Goal: Task Accomplishment & Management: Complete application form

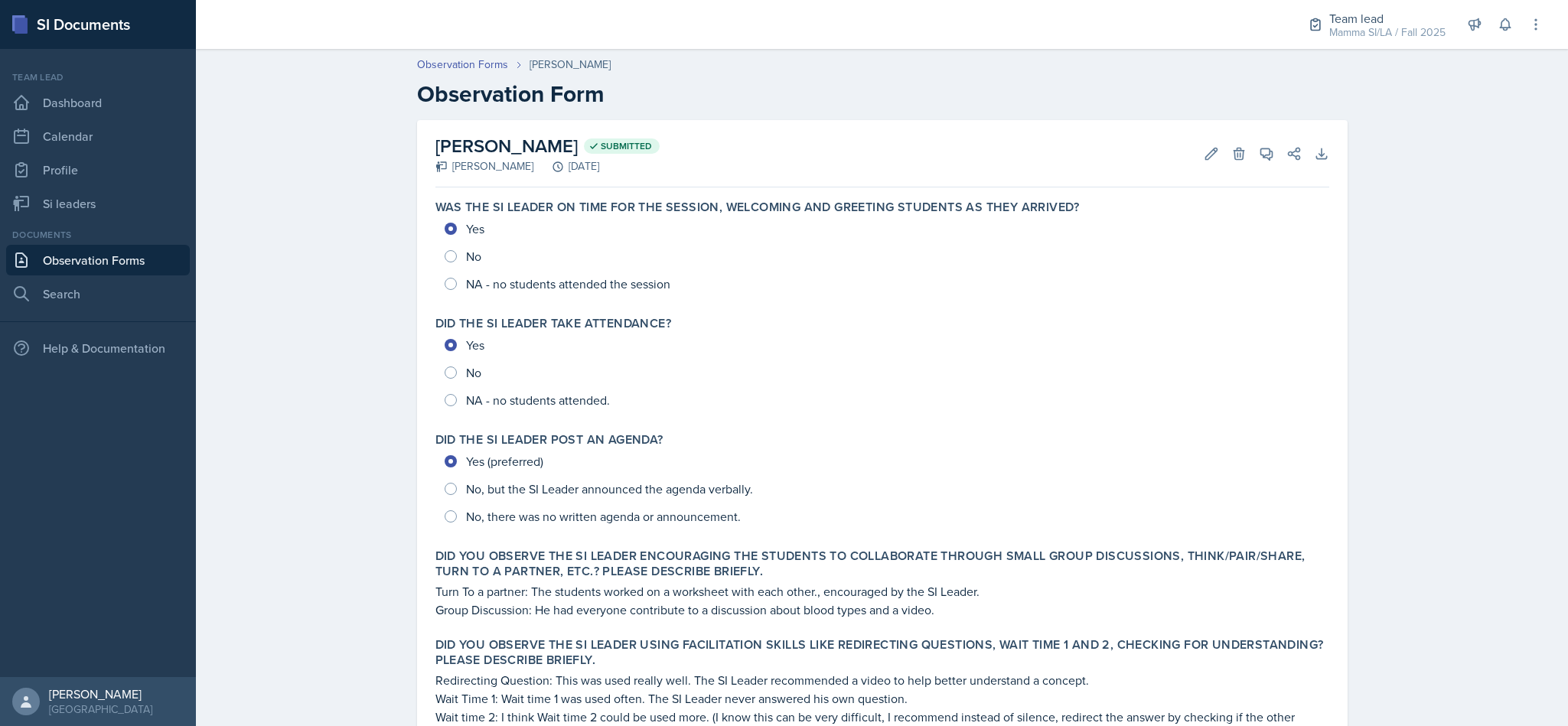
click at [73, 262] on link "Observation Forms" at bounding box center [97, 260] width 184 height 31
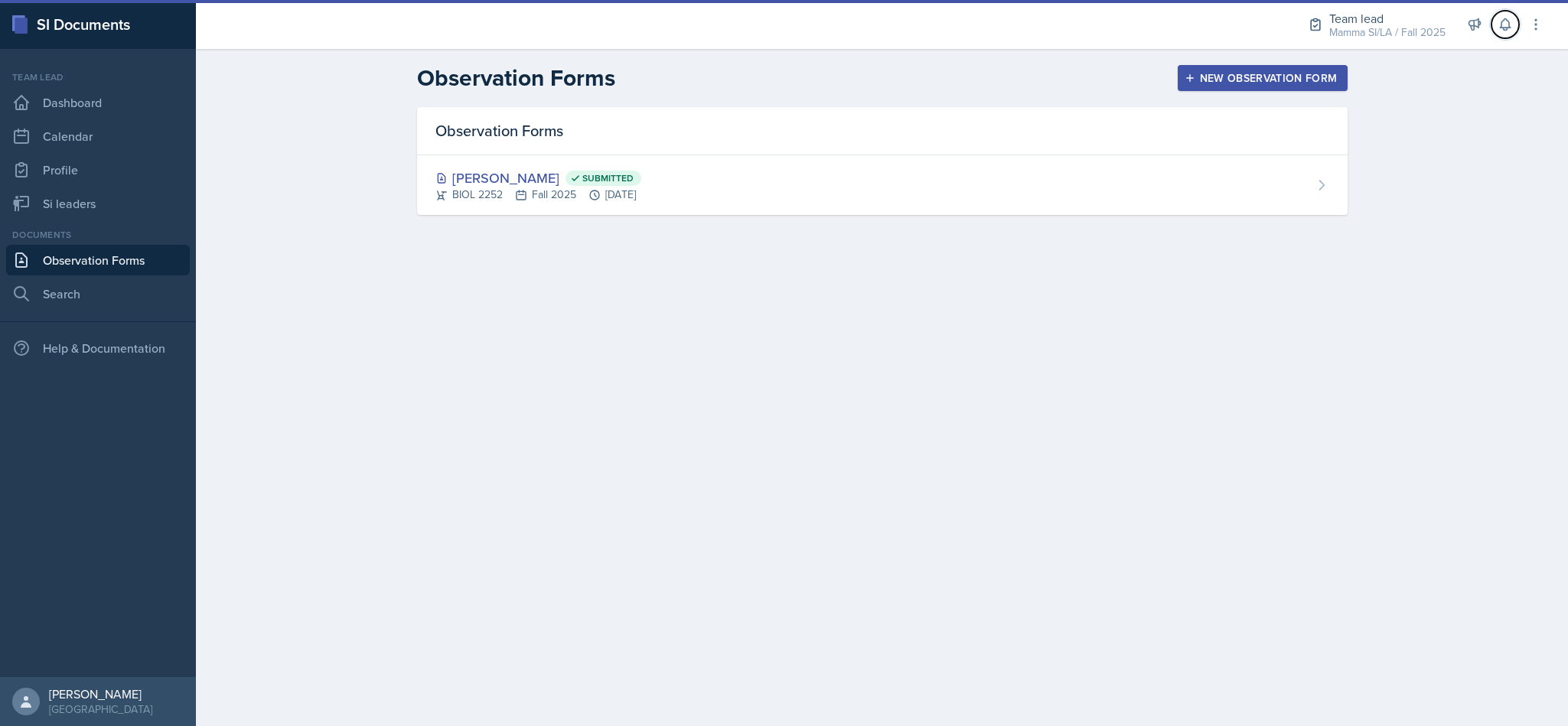
click at [1506, 34] on button at bounding box center [1505, 25] width 27 height 27
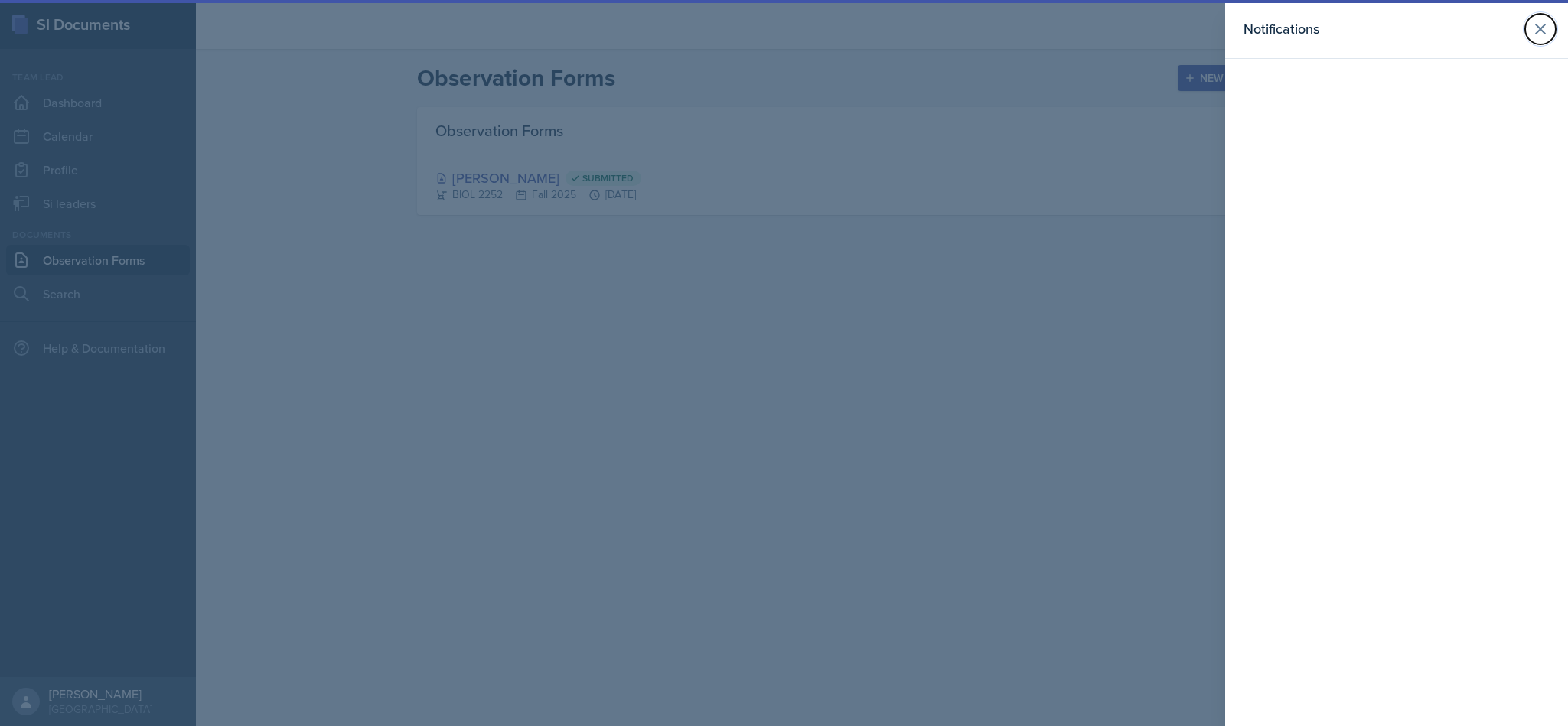
click at [1536, 32] on icon at bounding box center [1541, 29] width 19 height 19
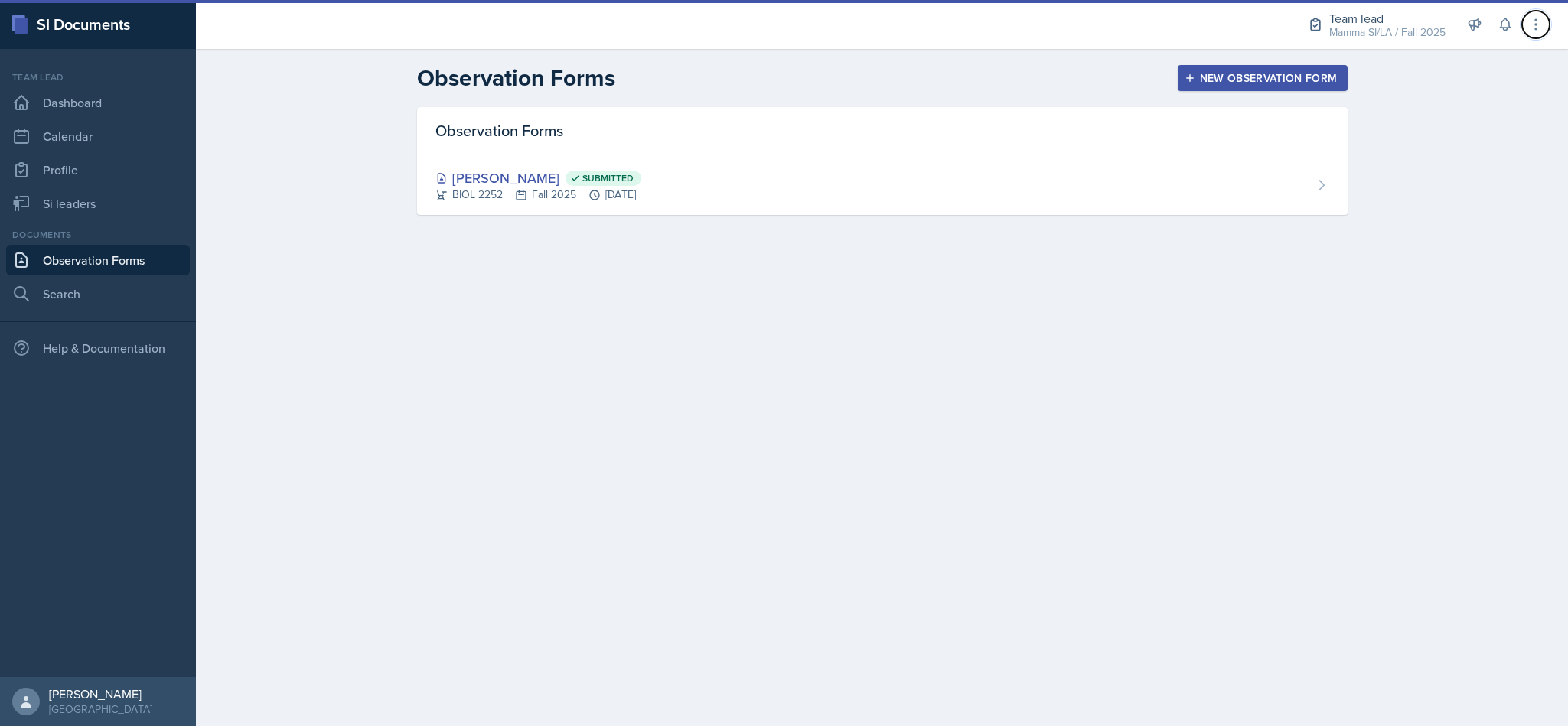
click at [1542, 24] on icon at bounding box center [1536, 25] width 15 height 15
click at [1311, 292] on main "Observation Forms New Observation Form Observation Forms [PERSON_NAME] Submitte…" at bounding box center [881, 386] width 1372 height 677
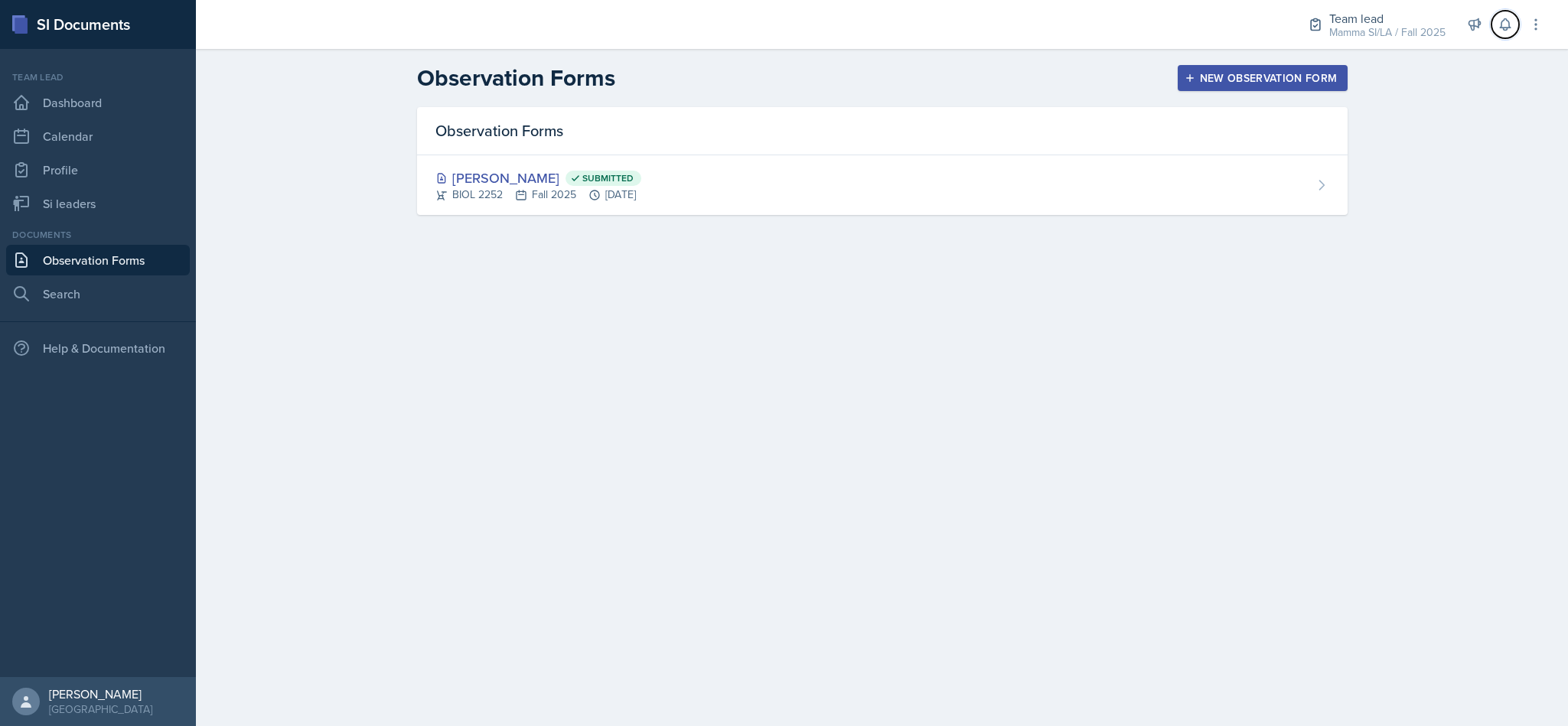
click at [1511, 26] on icon at bounding box center [1505, 25] width 15 height 15
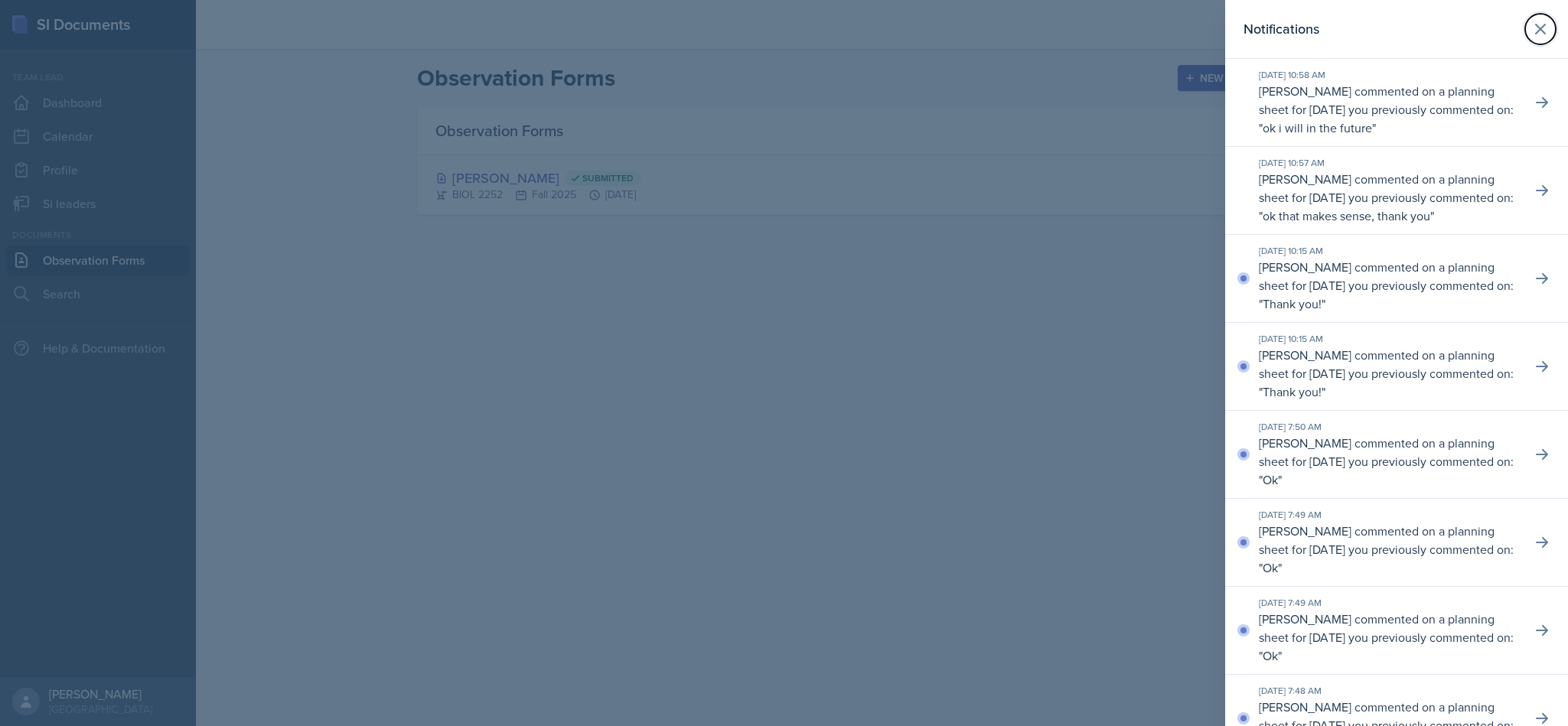
click at [1531, 30] on icon at bounding box center [1541, 29] width 19 height 19
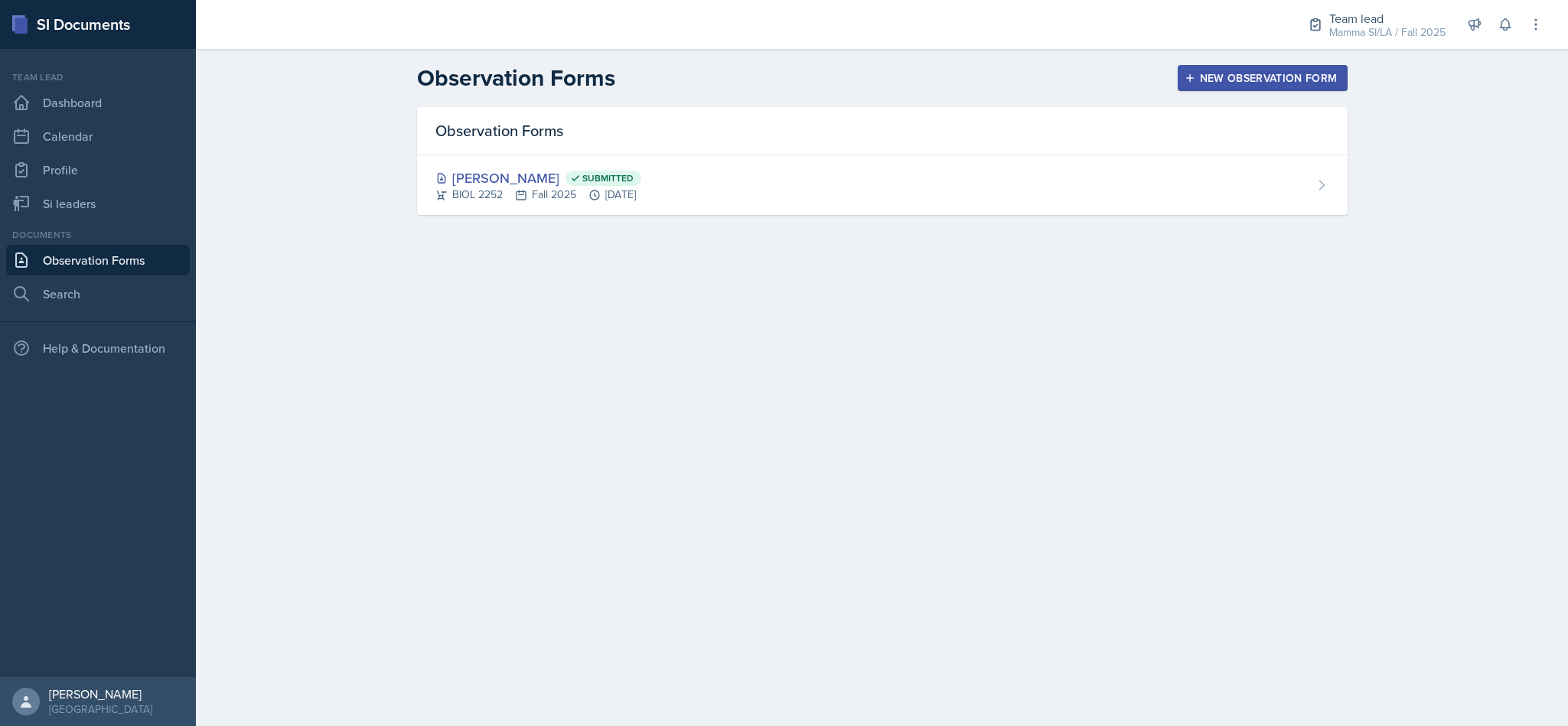
click at [1221, 85] on button "New Observation Form" at bounding box center [1262, 78] width 170 height 26
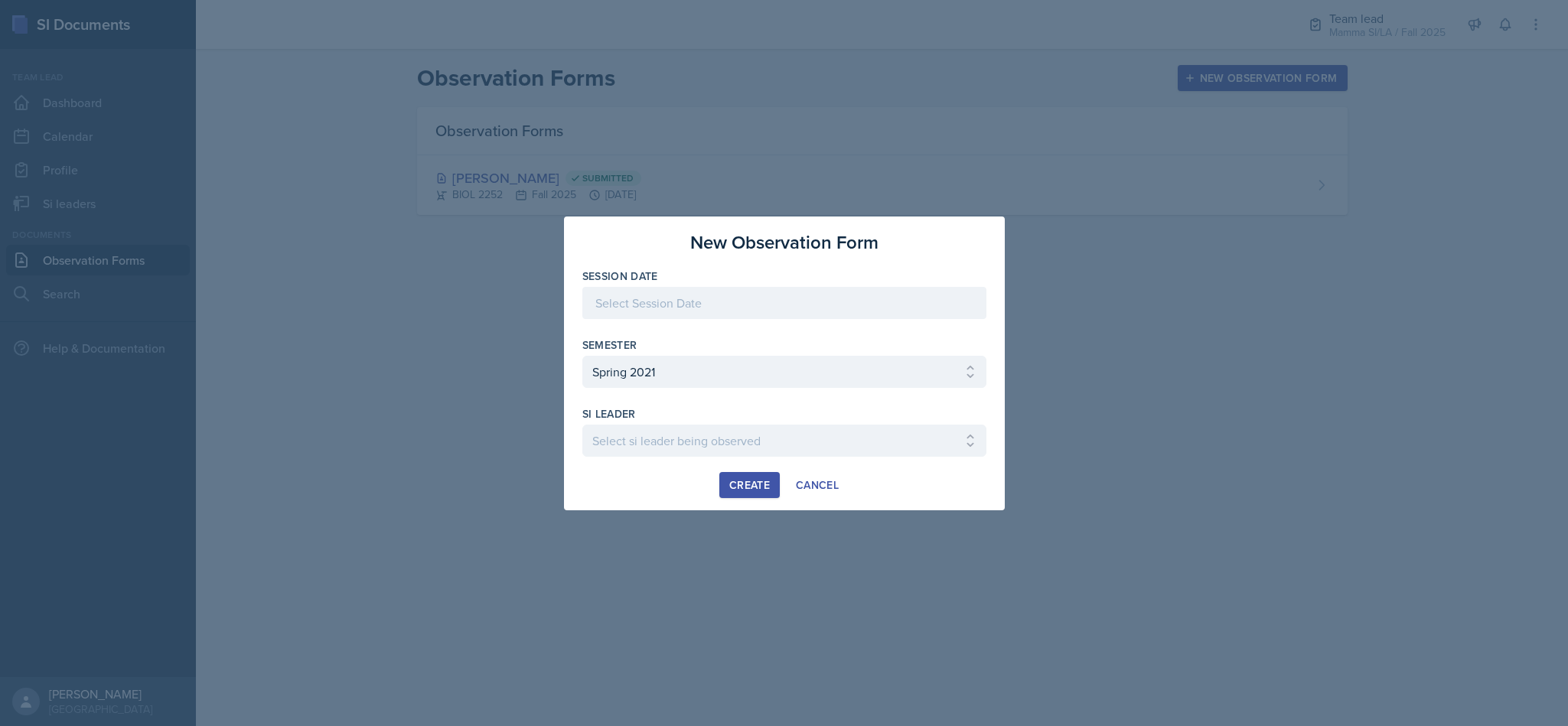
click at [815, 313] on div at bounding box center [784, 303] width 404 height 32
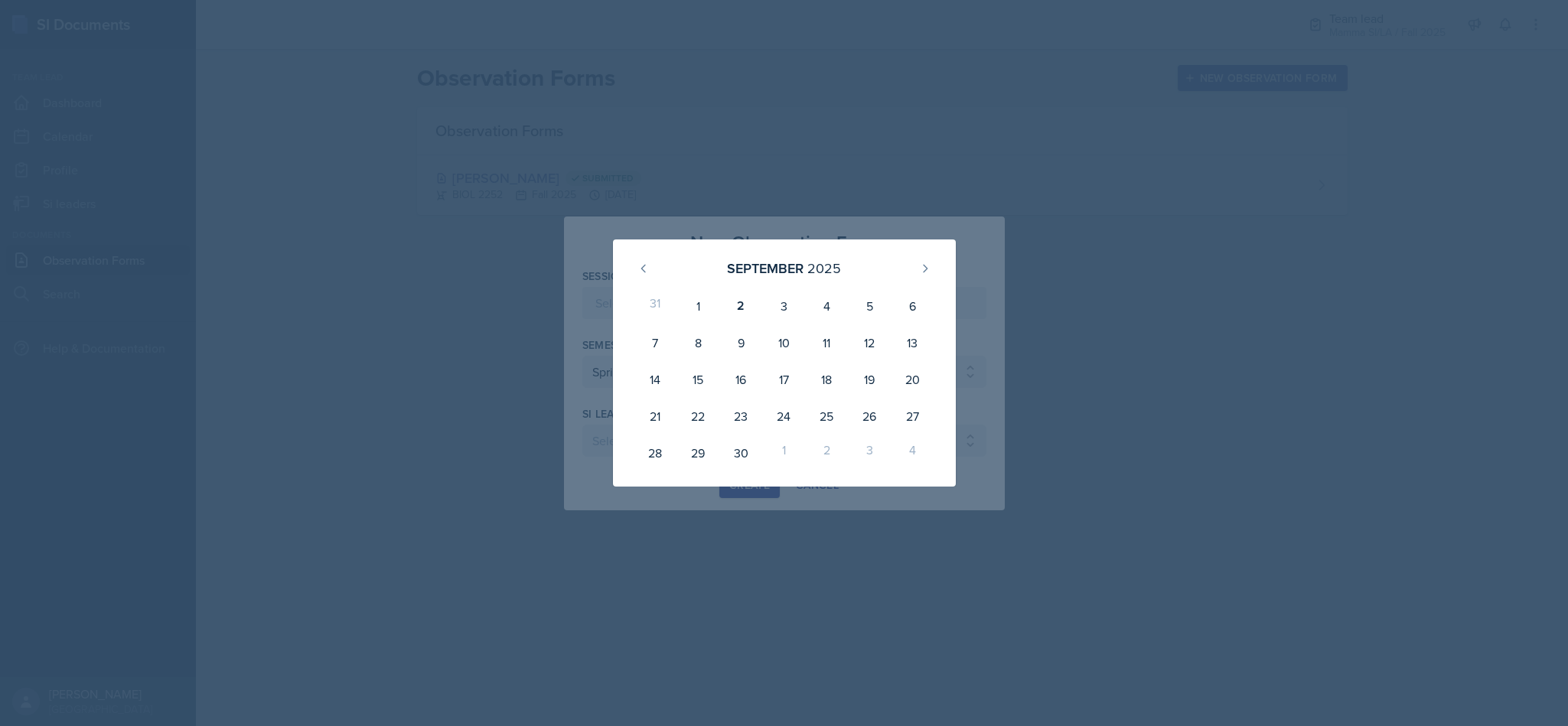
click at [737, 313] on div "2" at bounding box center [741, 305] width 43 height 37
type input "[DATE]"
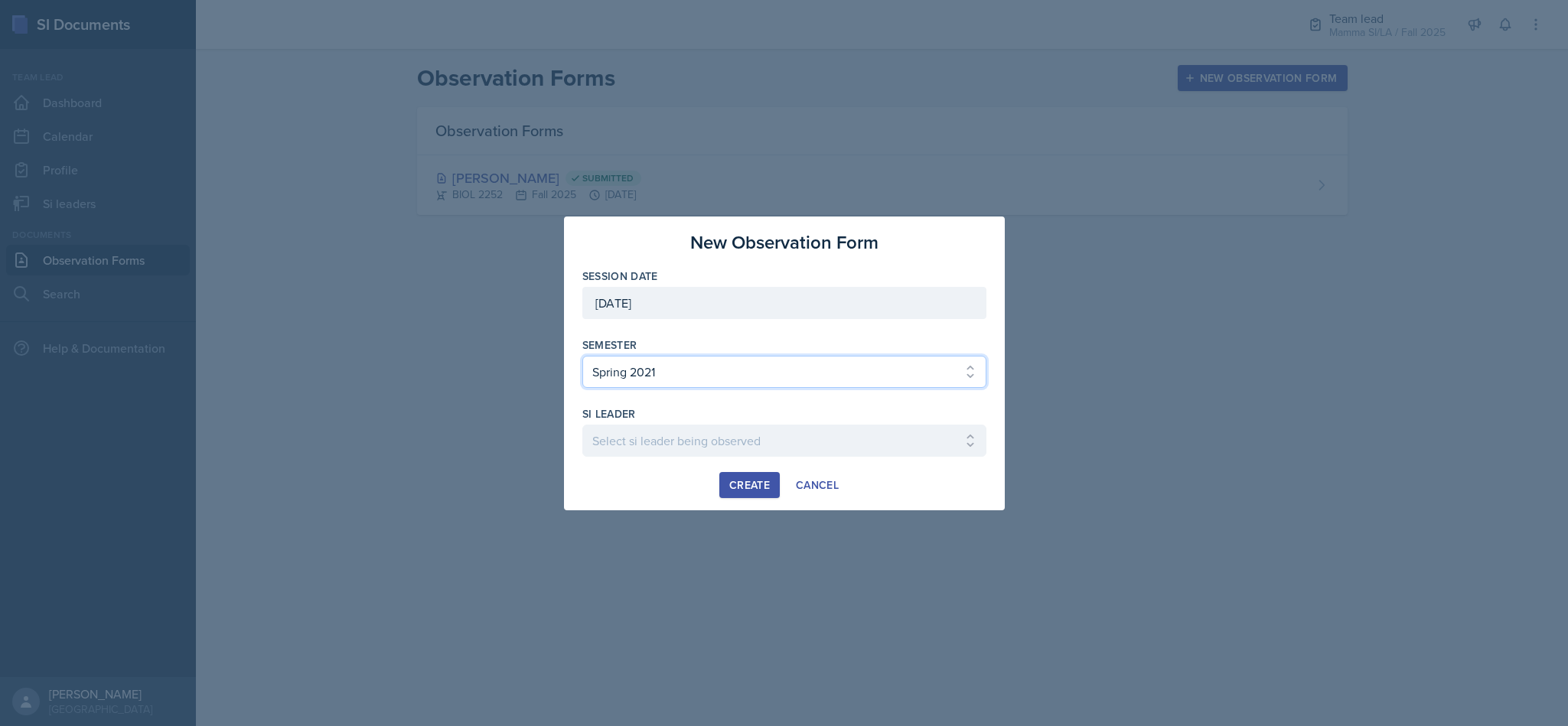
click at [815, 373] on select "Select semester All Spring 2021 Summer 2021 Spring 2022 Fall 2020 Fall 2021 Fal…" at bounding box center [784, 372] width 404 height 32
select select "2bed604d-1099-4043-b1bc-2365e8740244"
click at [582, 356] on select "Select semester All Spring 2021 Summer 2021 Spring 2022 Fall 2020 Fall 2021 Fal…" at bounding box center [784, 372] width 404 height 32
click at [834, 453] on select "Select si leader being observed [PERSON_NAME] / CHEM 1211 / Demon SI of [GEOGRA…" at bounding box center [784, 441] width 404 height 32
select select "e49cb977-0a5a-44b9-9032-70046ce64b64"
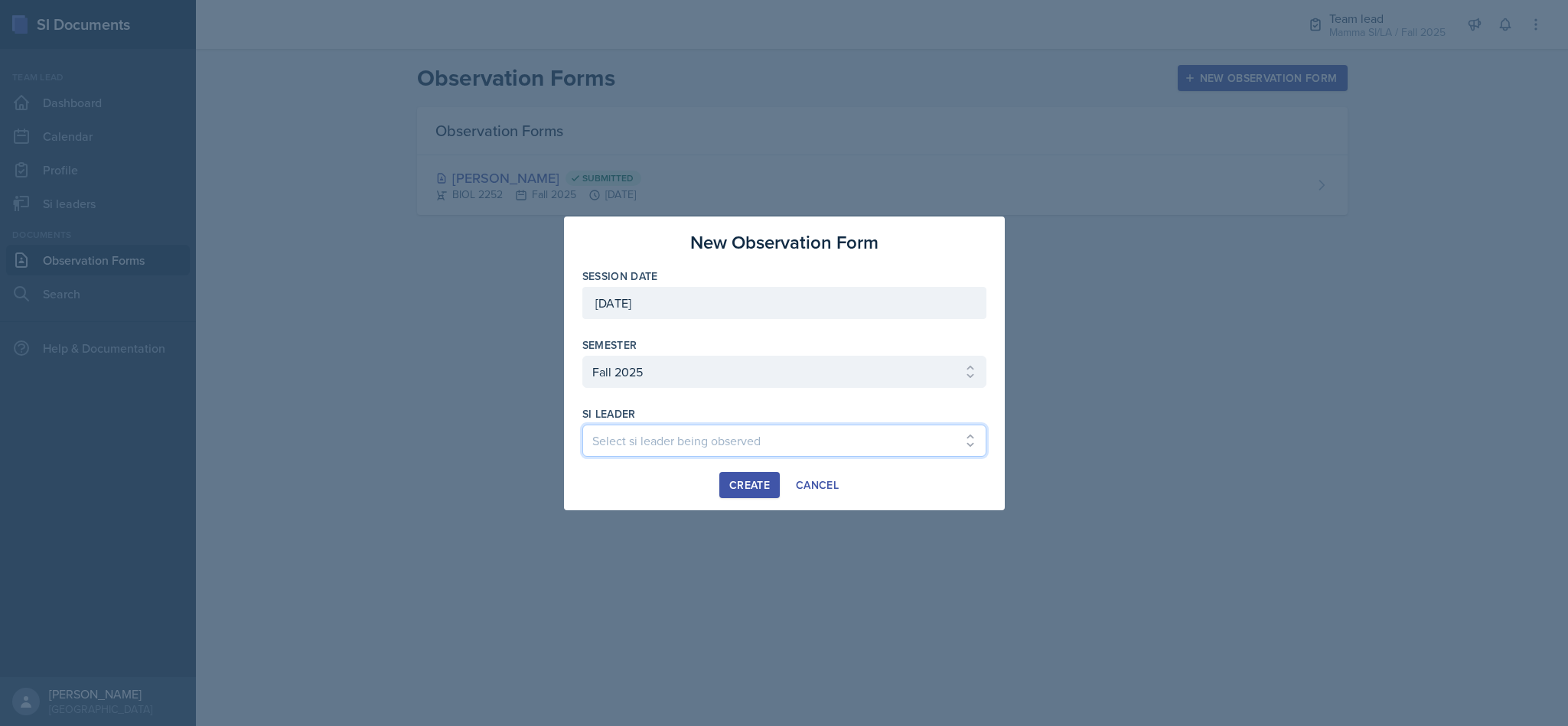
click at [582, 425] on select "Select si leader being observed [PERSON_NAME] / CHEM 1211 / Demon SI of [GEOGRA…" at bounding box center [784, 441] width 404 height 32
click at [760, 484] on div "Create" at bounding box center [749, 485] width 41 height 12
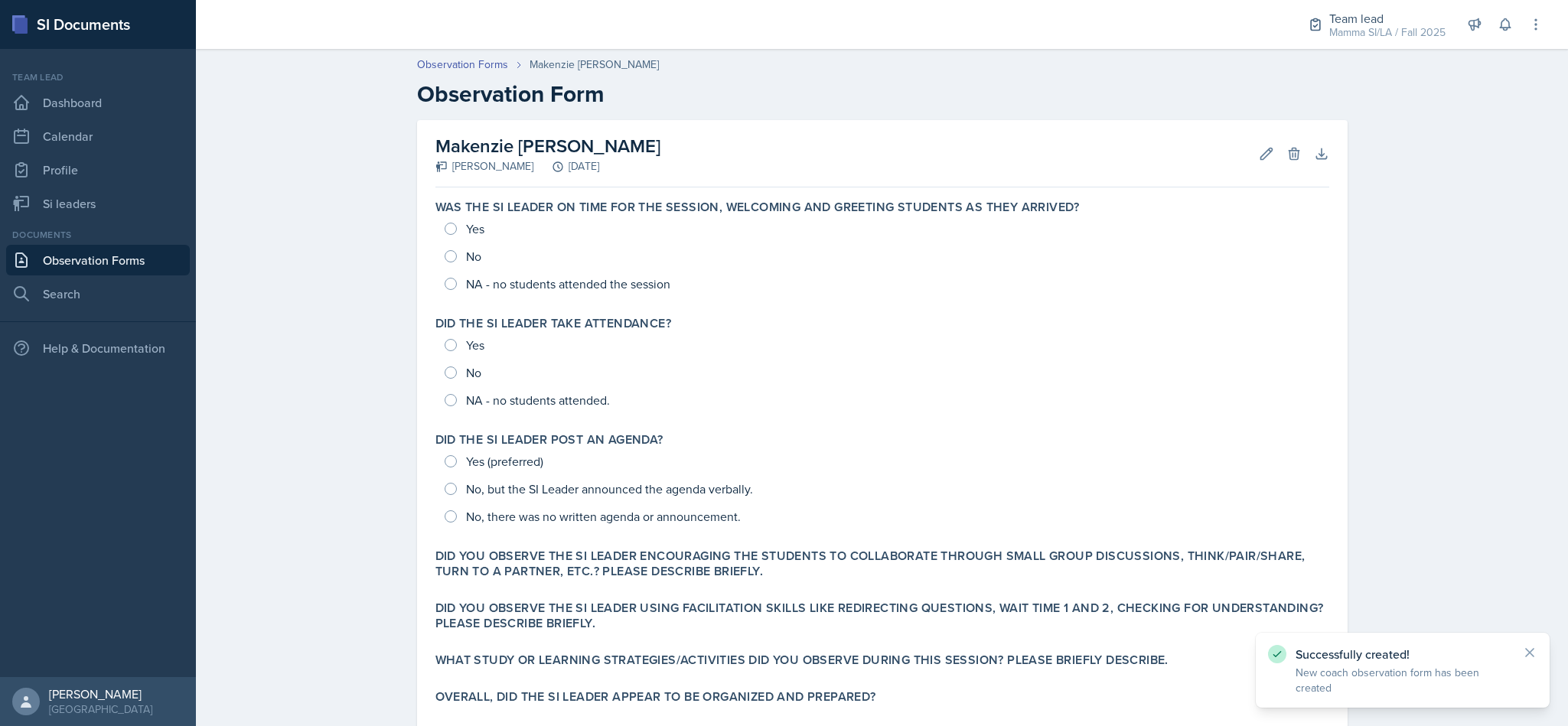
scroll to position [229, 0]
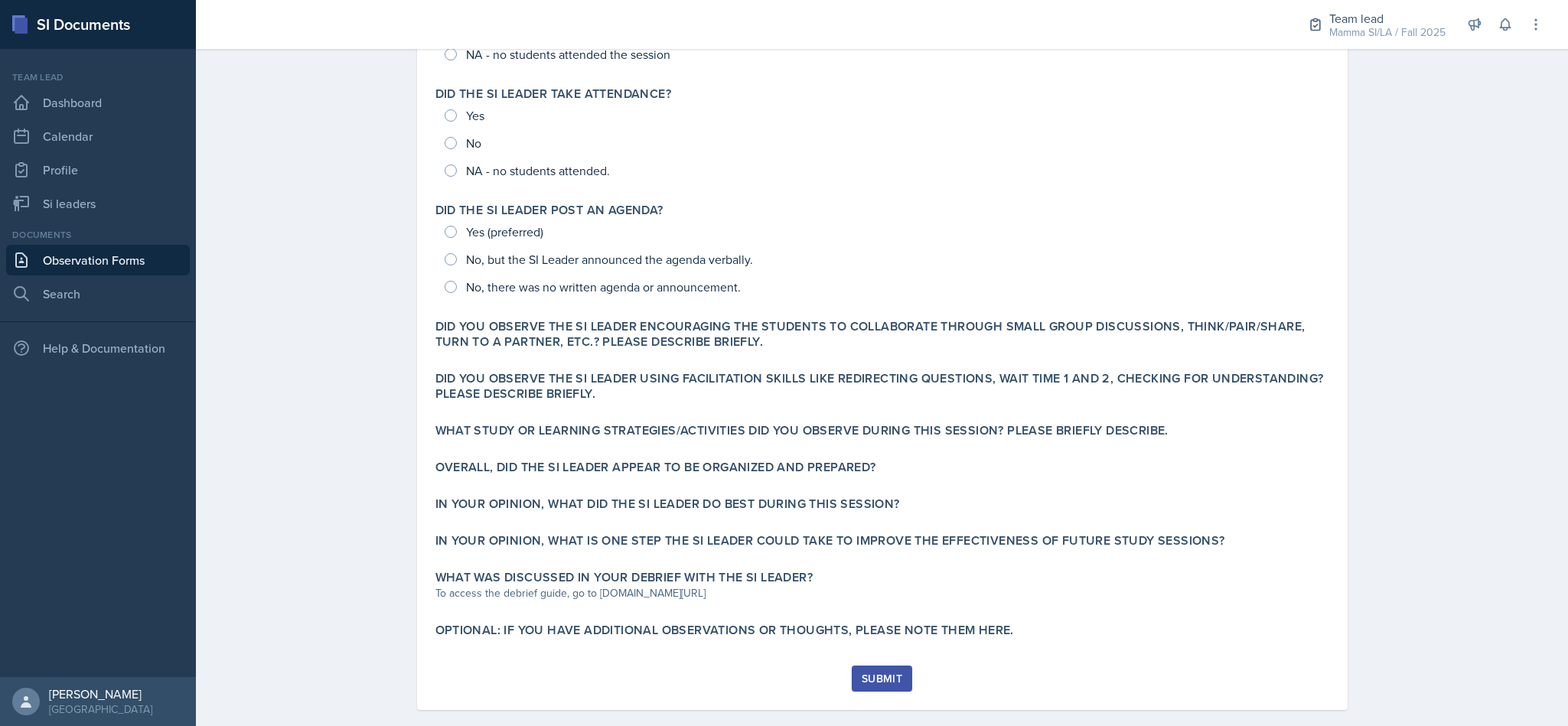
click at [129, 259] on link "Observation Forms" at bounding box center [97, 260] width 184 height 31
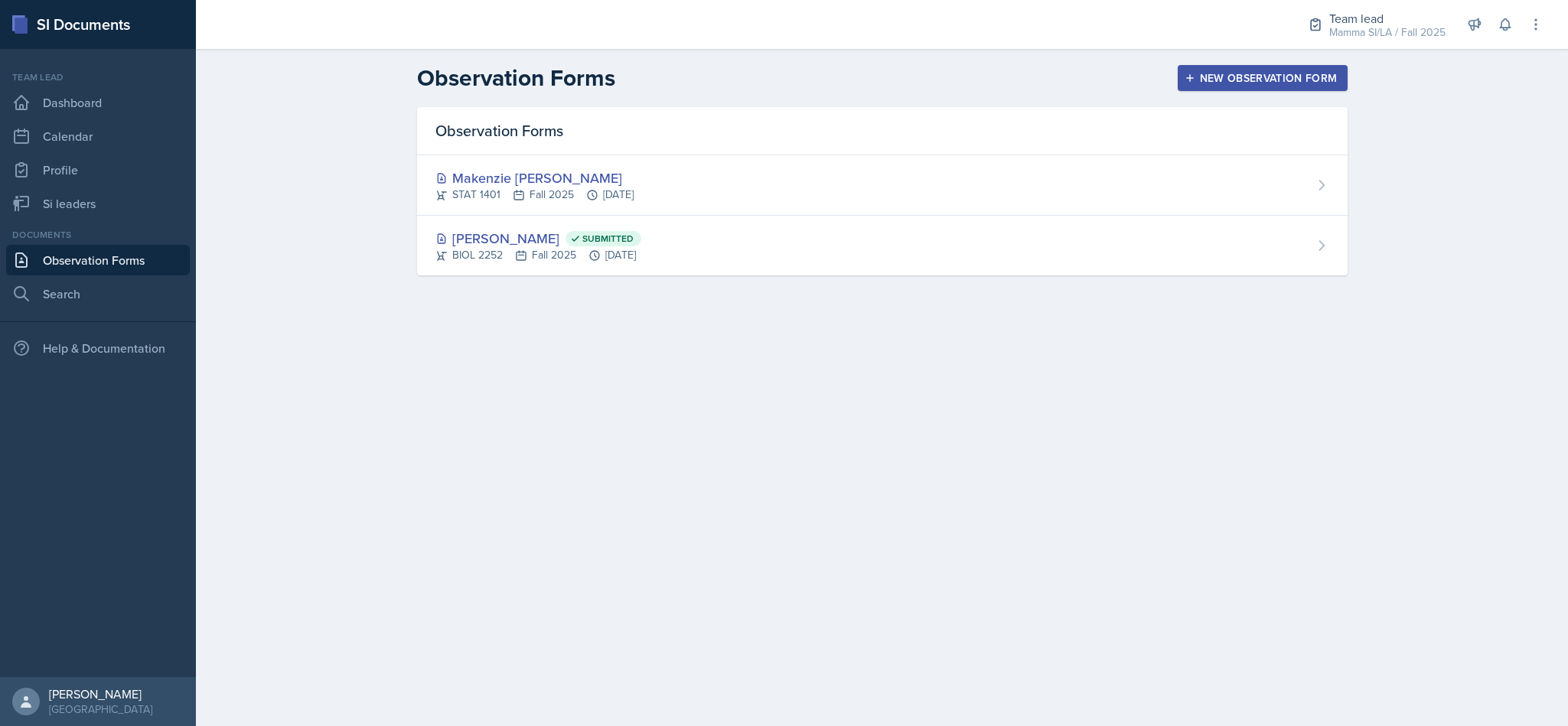
click at [860, 247] on div "[PERSON_NAME] Submitted BIOL 2252 Fall 2025 [DATE]" at bounding box center [883, 246] width 930 height 60
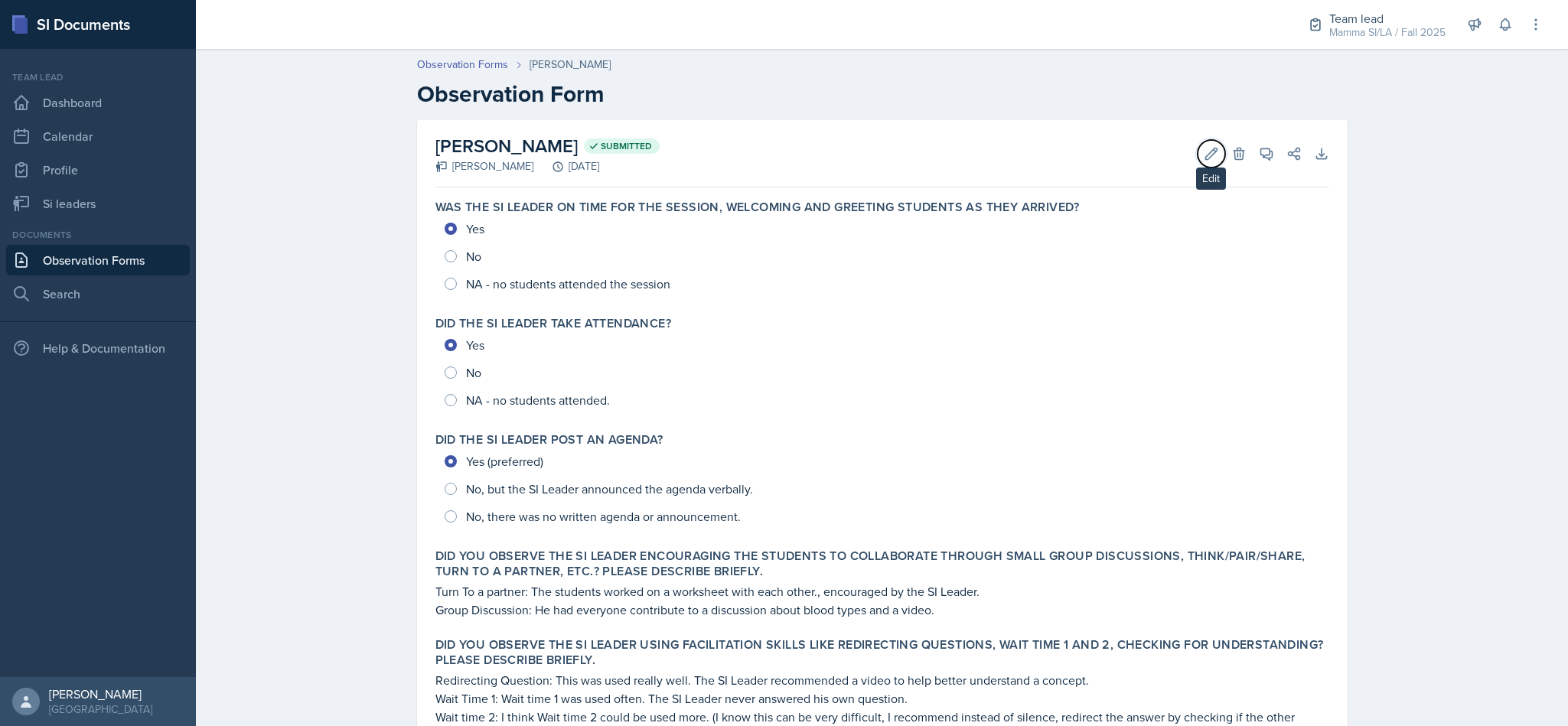
click at [1208, 157] on icon at bounding box center [1211, 154] width 15 height 15
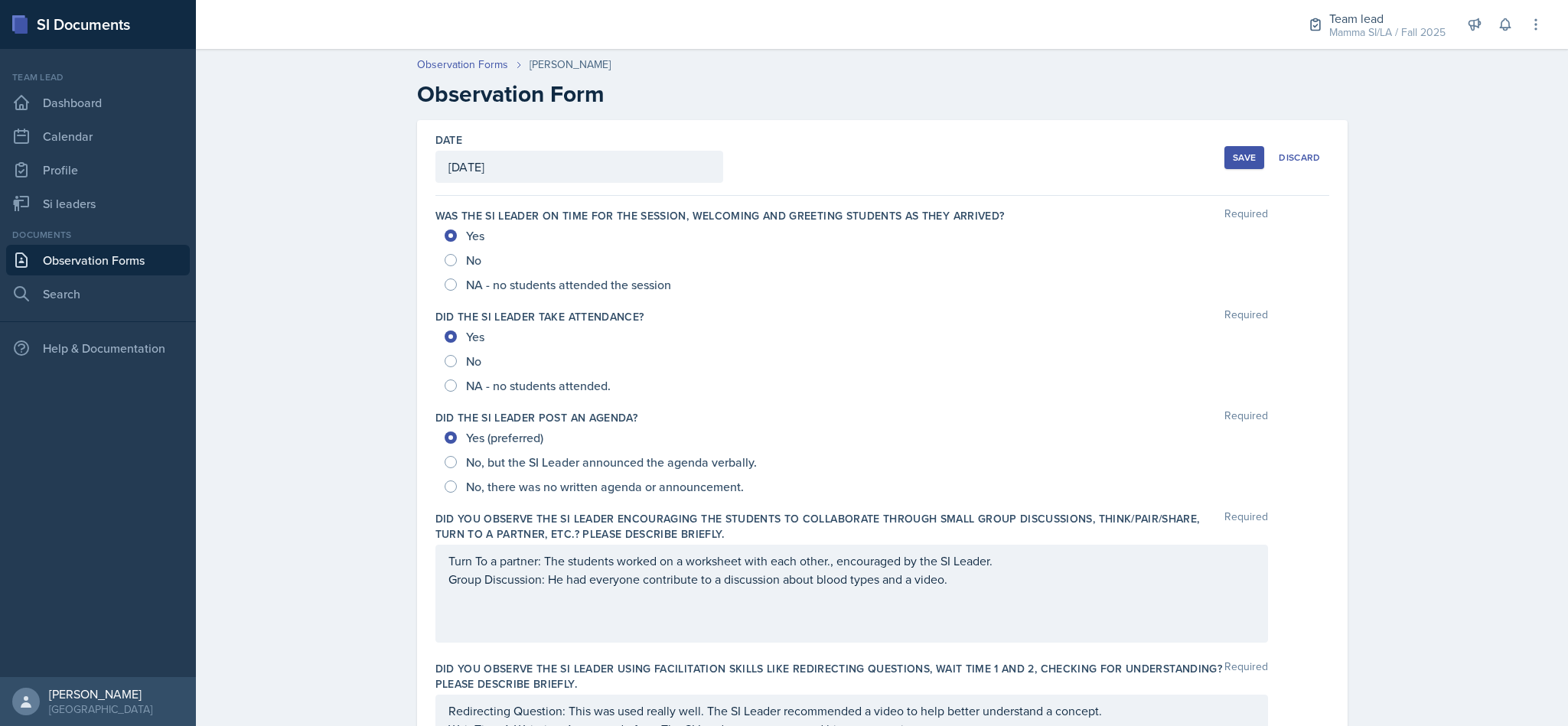
click at [615, 173] on div "[DATE]" at bounding box center [579, 167] width 288 height 32
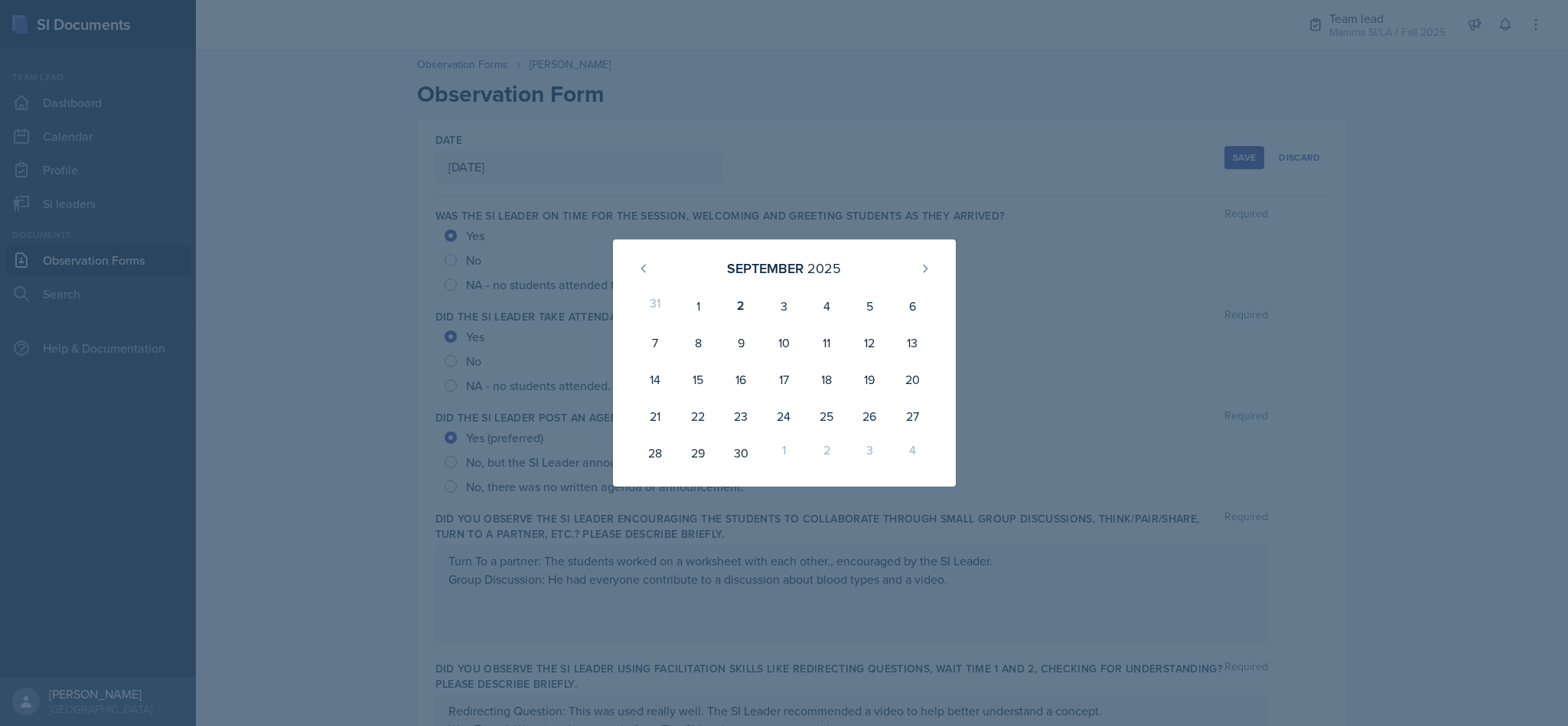
click at [826, 164] on div at bounding box center [784, 363] width 1568 height 726
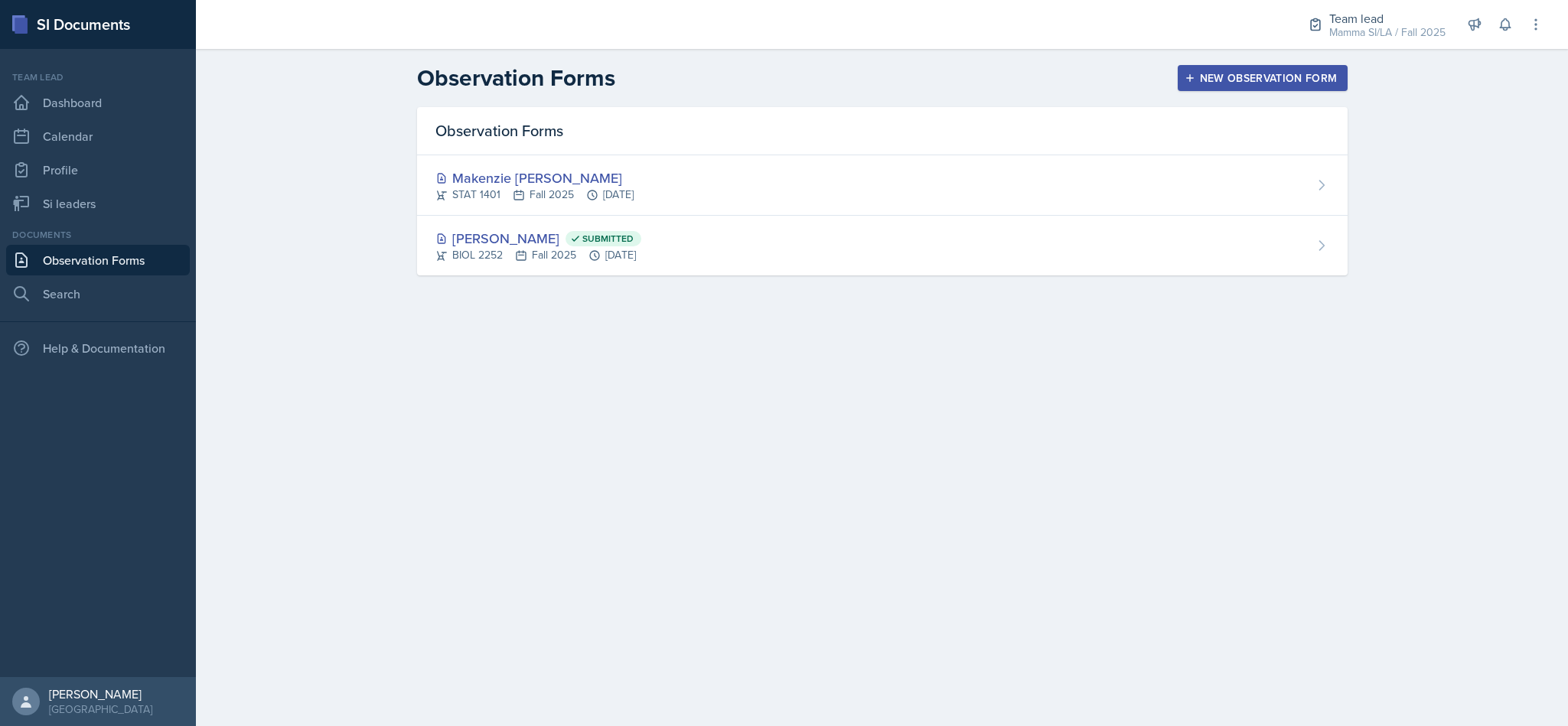
click at [701, 191] on div "Makenzie [PERSON_NAME] STAT 1401 Fall 2025 [DATE]" at bounding box center [883, 185] width 930 height 61
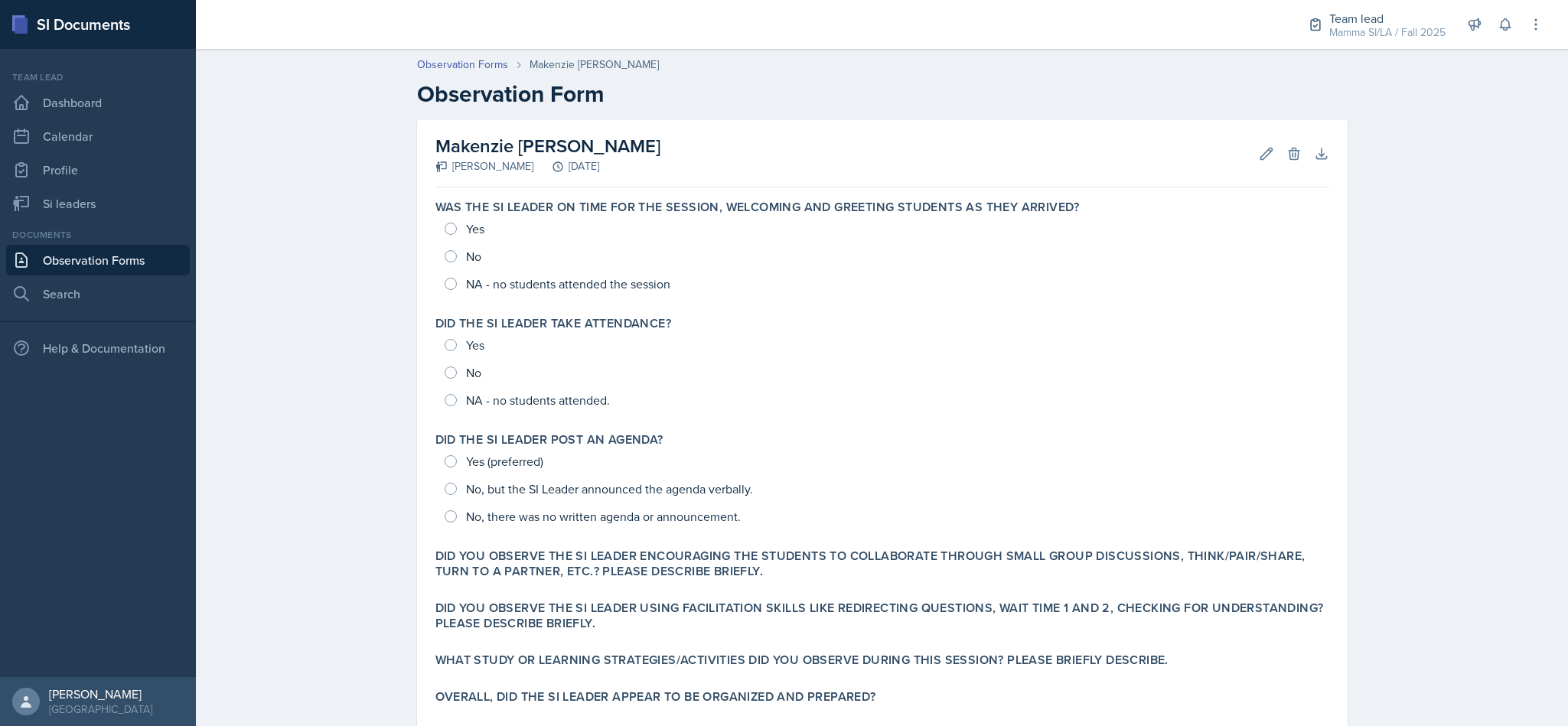
click at [439, 227] on div "Yes No NA - no students attended the session" at bounding box center [882, 256] width 894 height 83
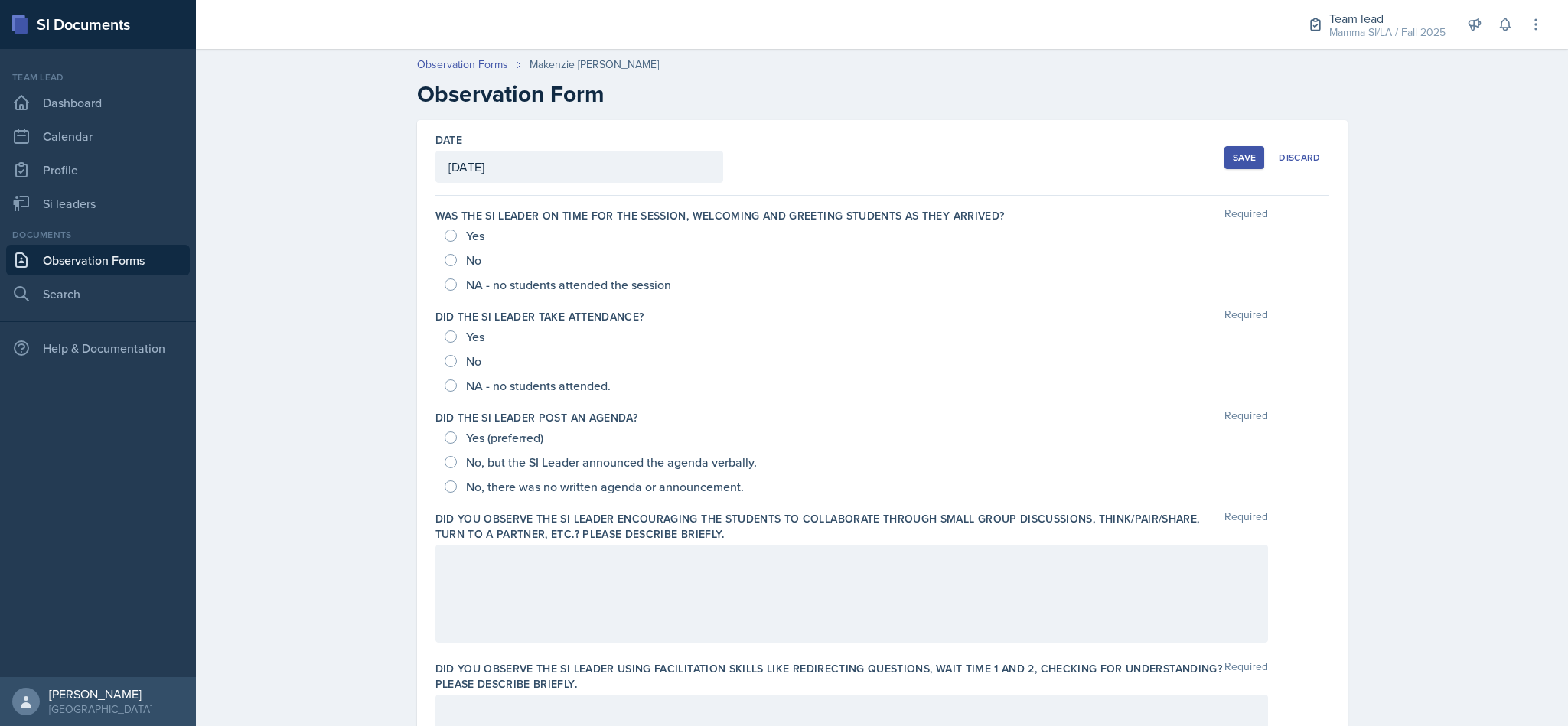
click at [445, 243] on div "Yes" at bounding box center [466, 235] width 43 height 25
click at [445, 241] on input "Yes" at bounding box center [451, 235] width 12 height 12
radio input "true"
click at [445, 334] on input "Yes" at bounding box center [451, 336] width 12 height 12
radio input "true"
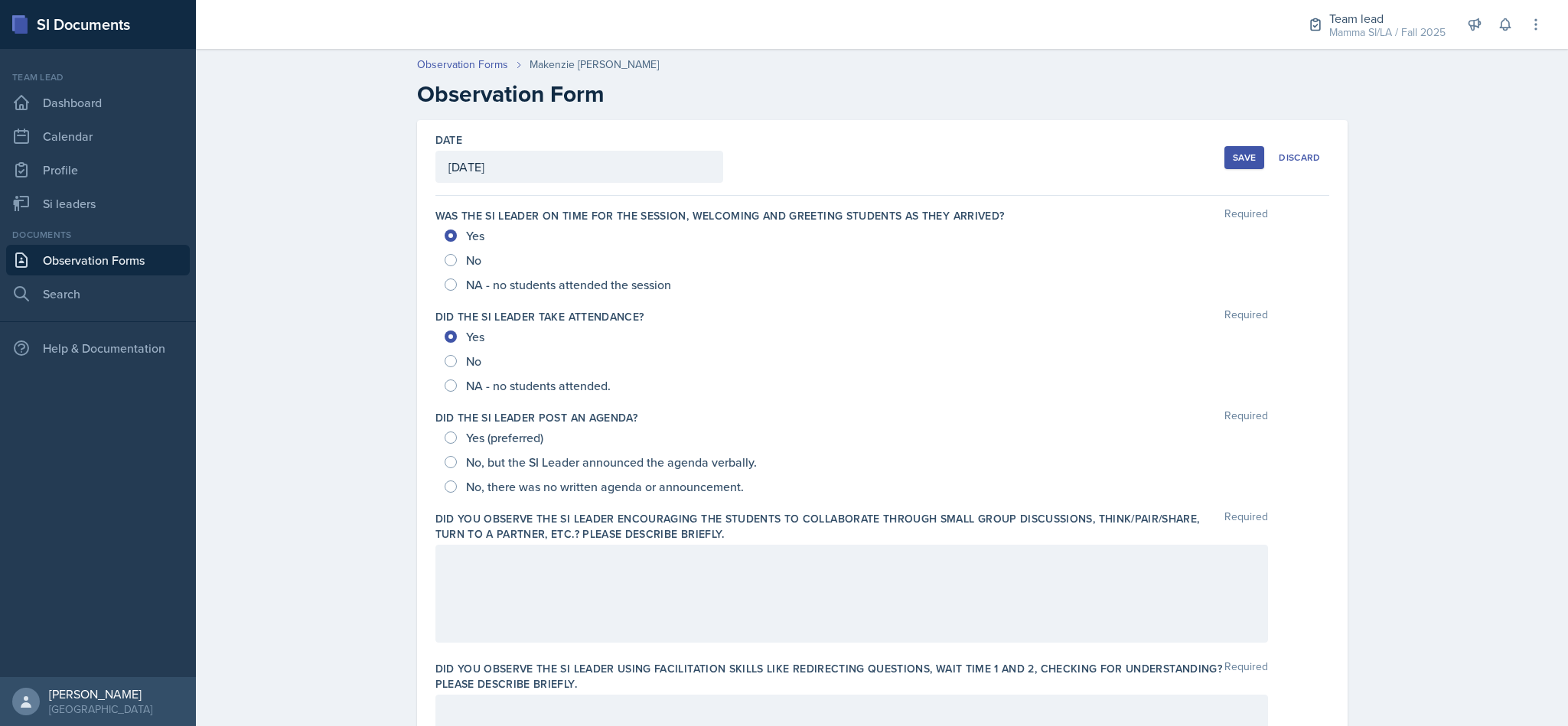
click at [451, 439] on div "Yes (preferred)" at bounding box center [495, 437] width 102 height 25
click at [446, 439] on input "Yes (preferred)" at bounding box center [451, 438] width 12 height 12
radio input "true"
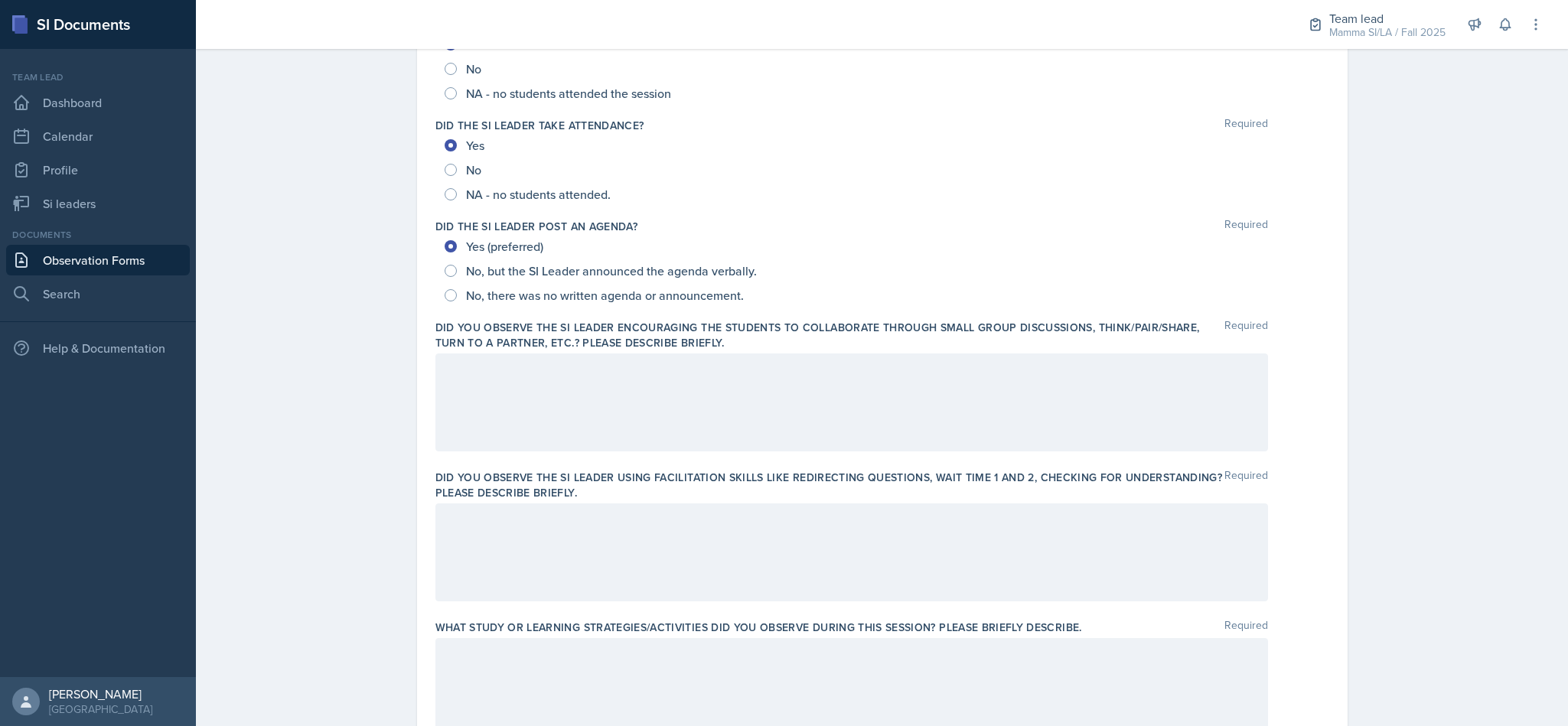
click at [520, 398] on div at bounding box center [851, 402] width 832 height 98
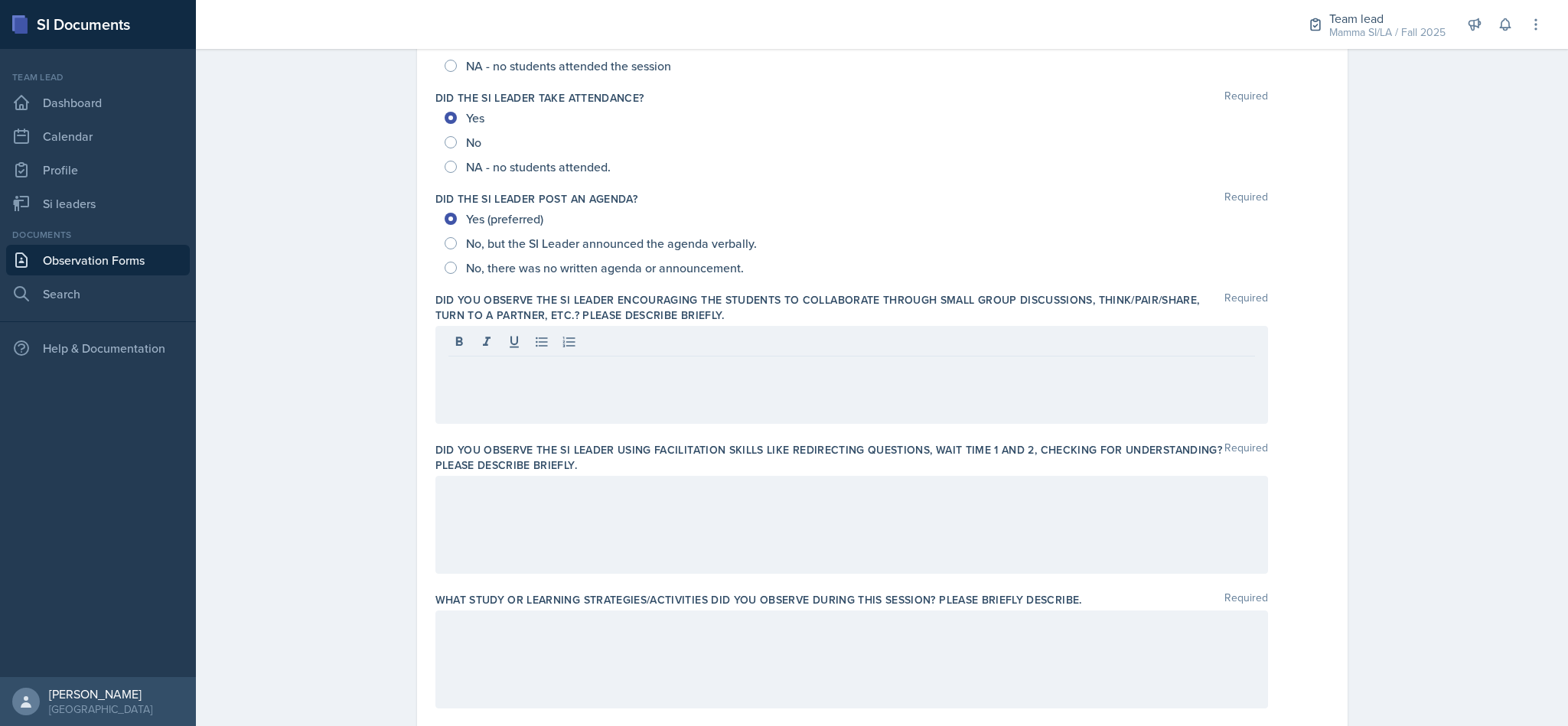
click at [868, 407] on div at bounding box center [851, 375] width 832 height 98
click at [616, 411] on div at bounding box center [851, 375] width 832 height 98
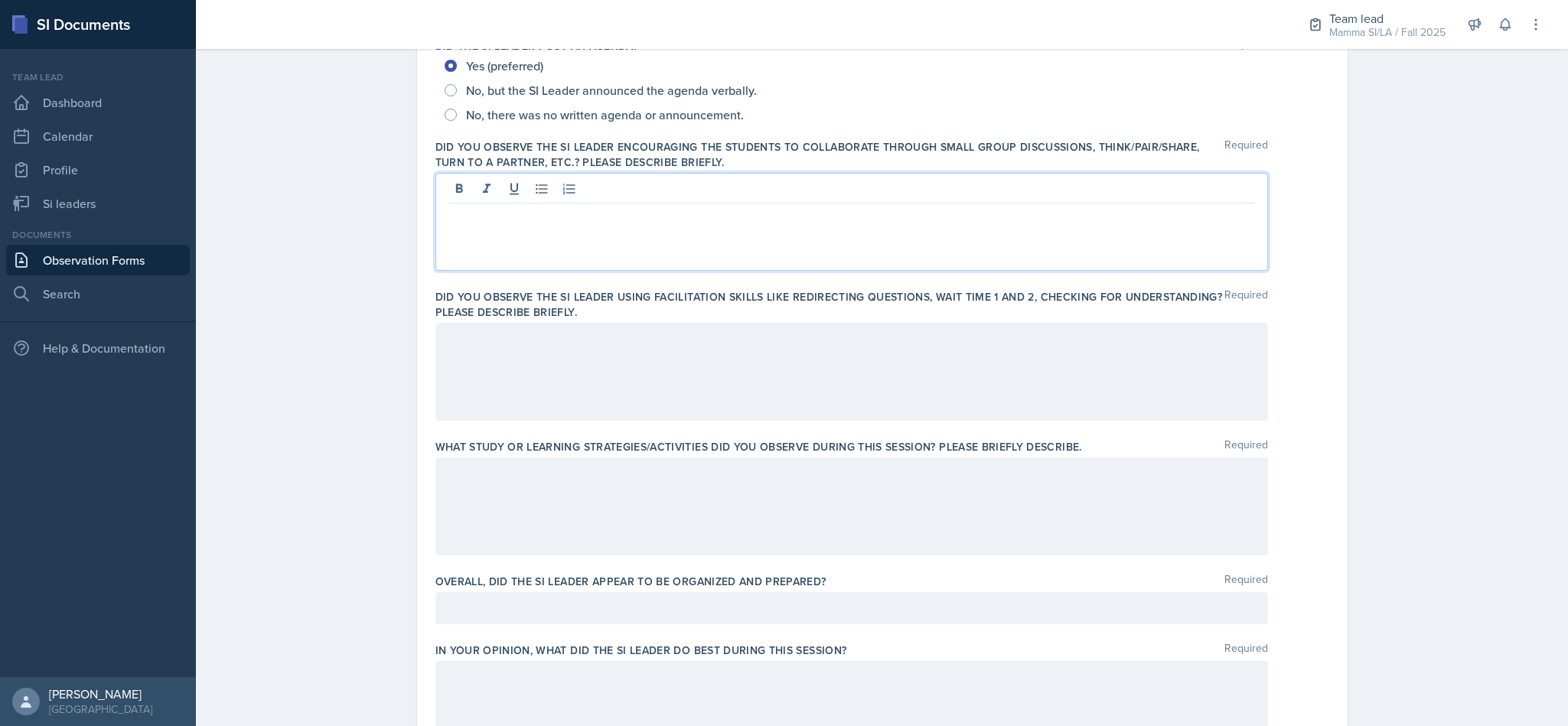
scroll to position [409, 0]
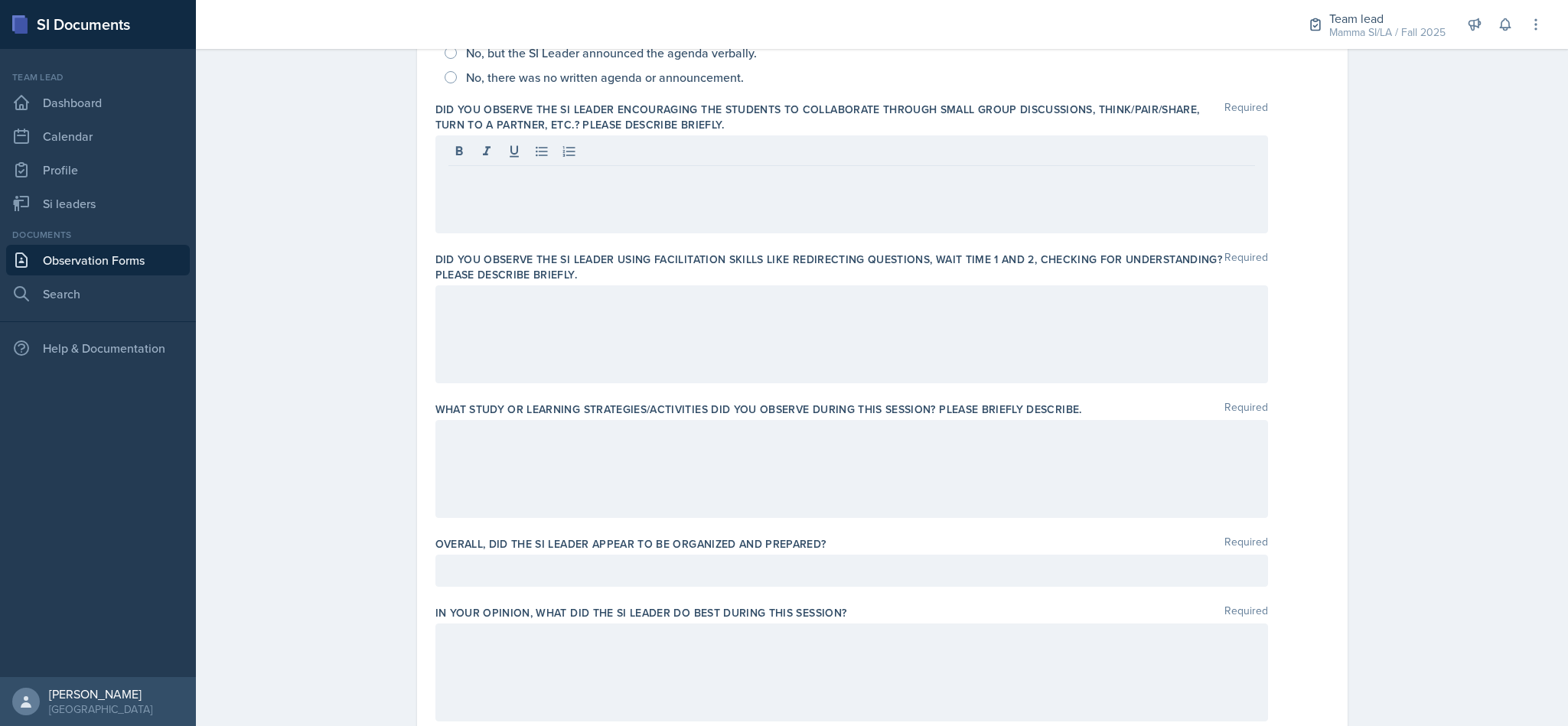
click at [609, 198] on div at bounding box center [851, 184] width 832 height 98
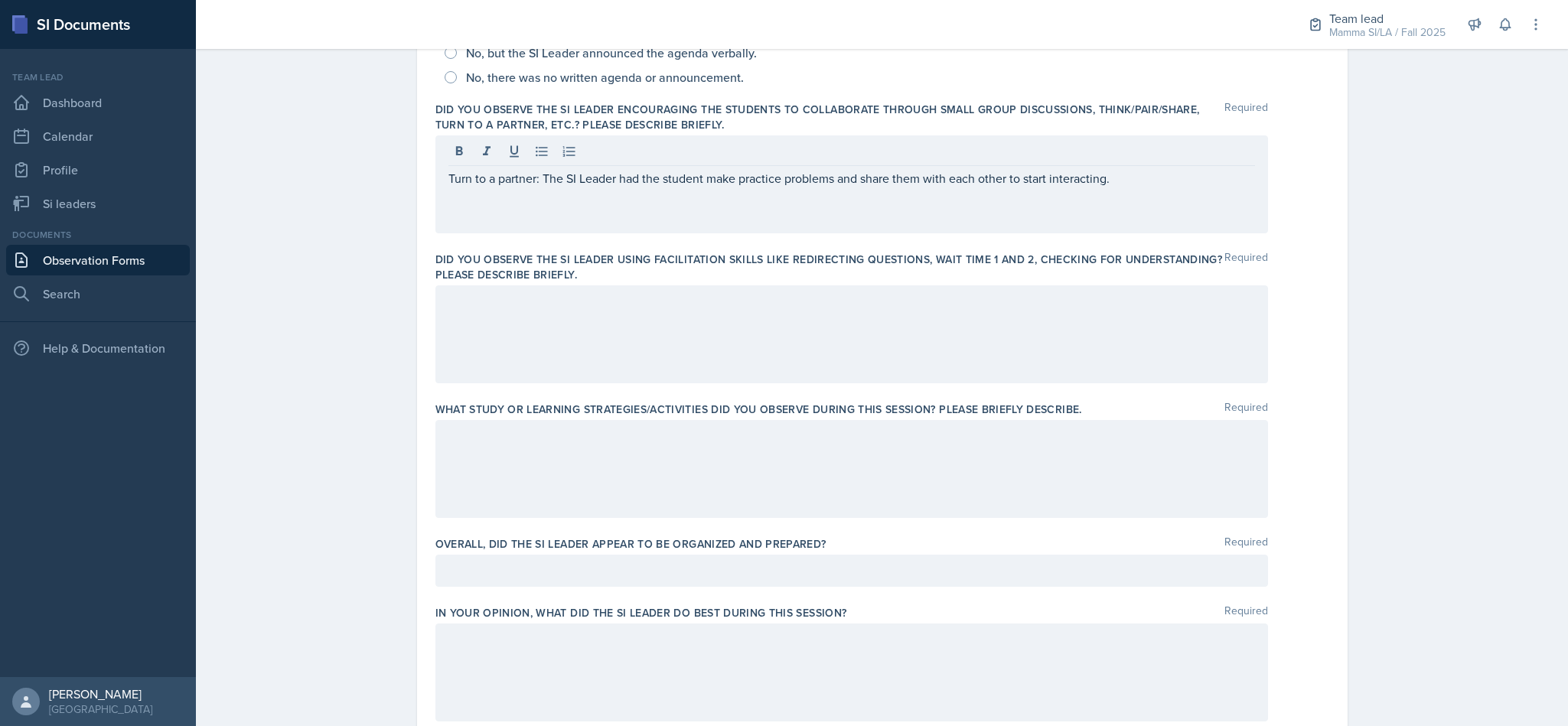
click at [1502, 235] on div "Observation Forms [PERSON_NAME] Observation Form Date [DATE] [DATE] 31 1 2 3 4 …" at bounding box center [881, 417] width 1372 height 1570
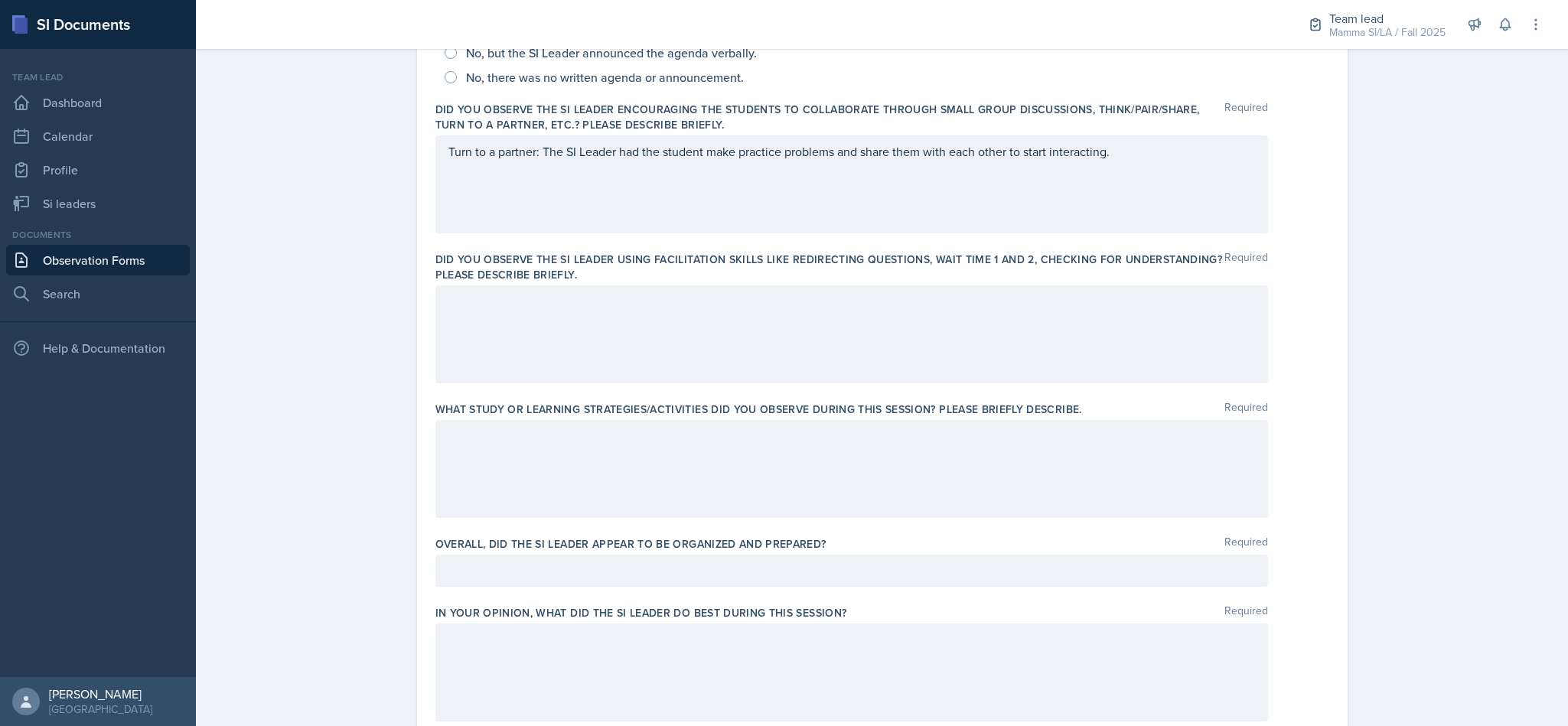
click at [1017, 177] on div "Turn to a partner: The SI Leader had the student make practice problems and sha…" at bounding box center [851, 160] width 807 height 37
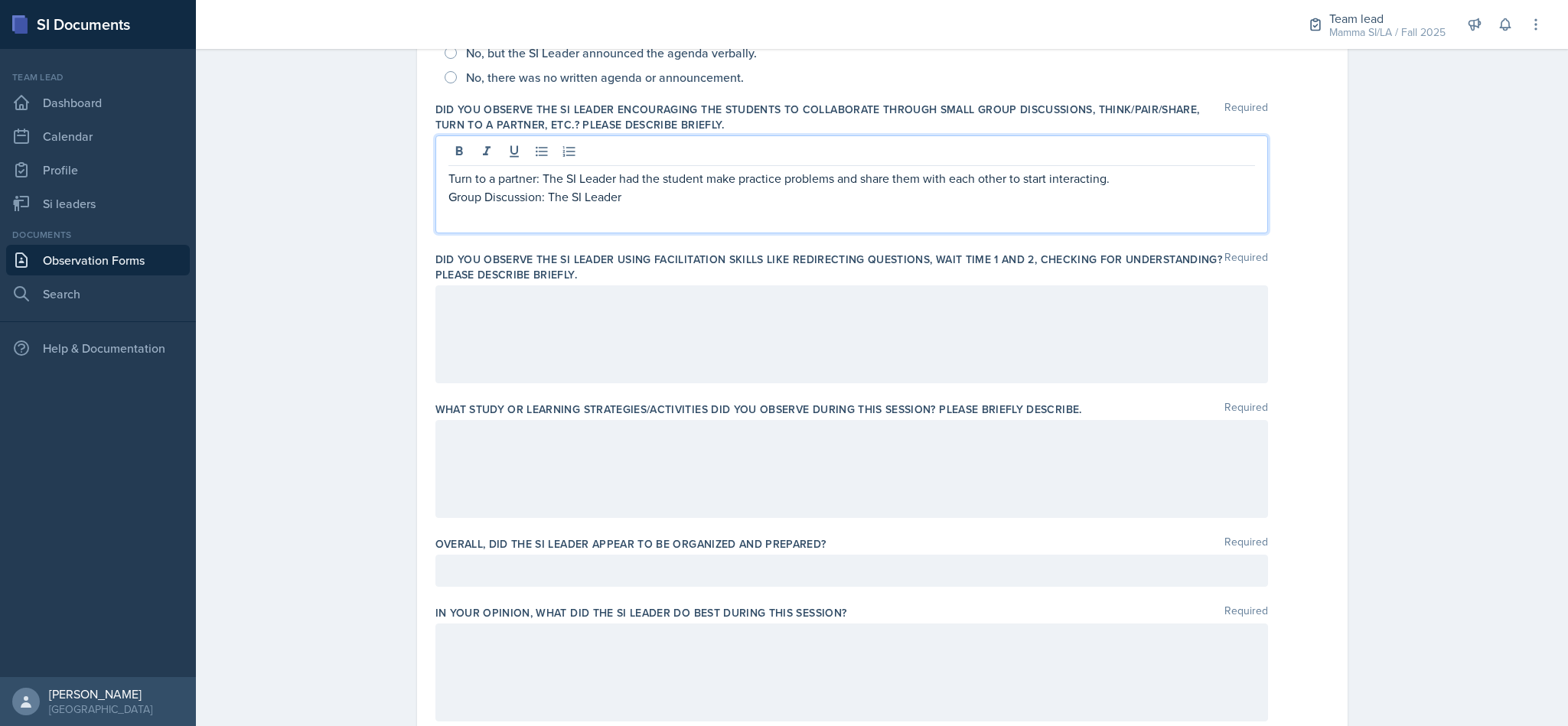
click at [691, 200] on p "Group Discussion: The SI Leader" at bounding box center [851, 197] width 807 height 19
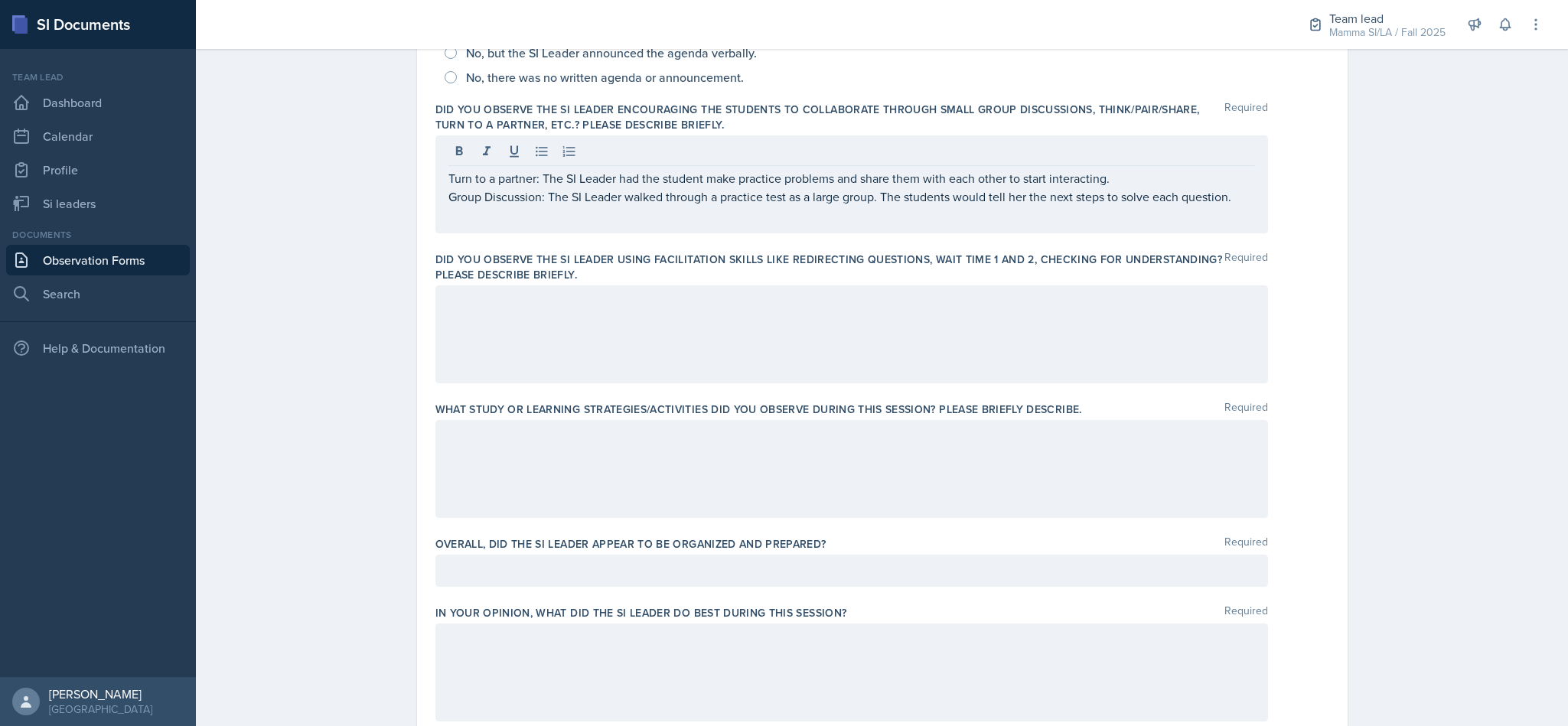
click at [617, 333] on div at bounding box center [851, 334] width 832 height 98
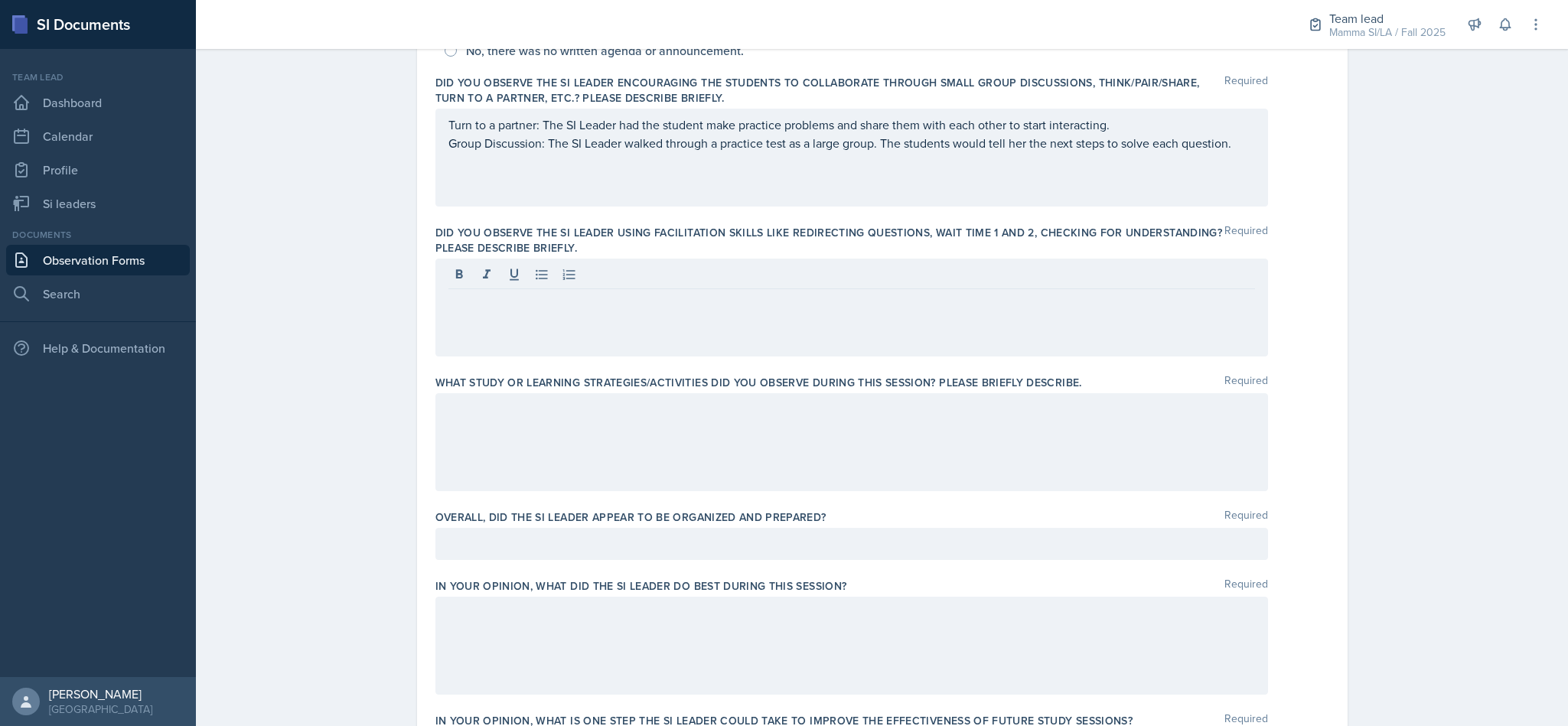
click at [481, 322] on div at bounding box center [851, 307] width 832 height 98
click at [603, 331] on div at bounding box center [851, 307] width 832 height 98
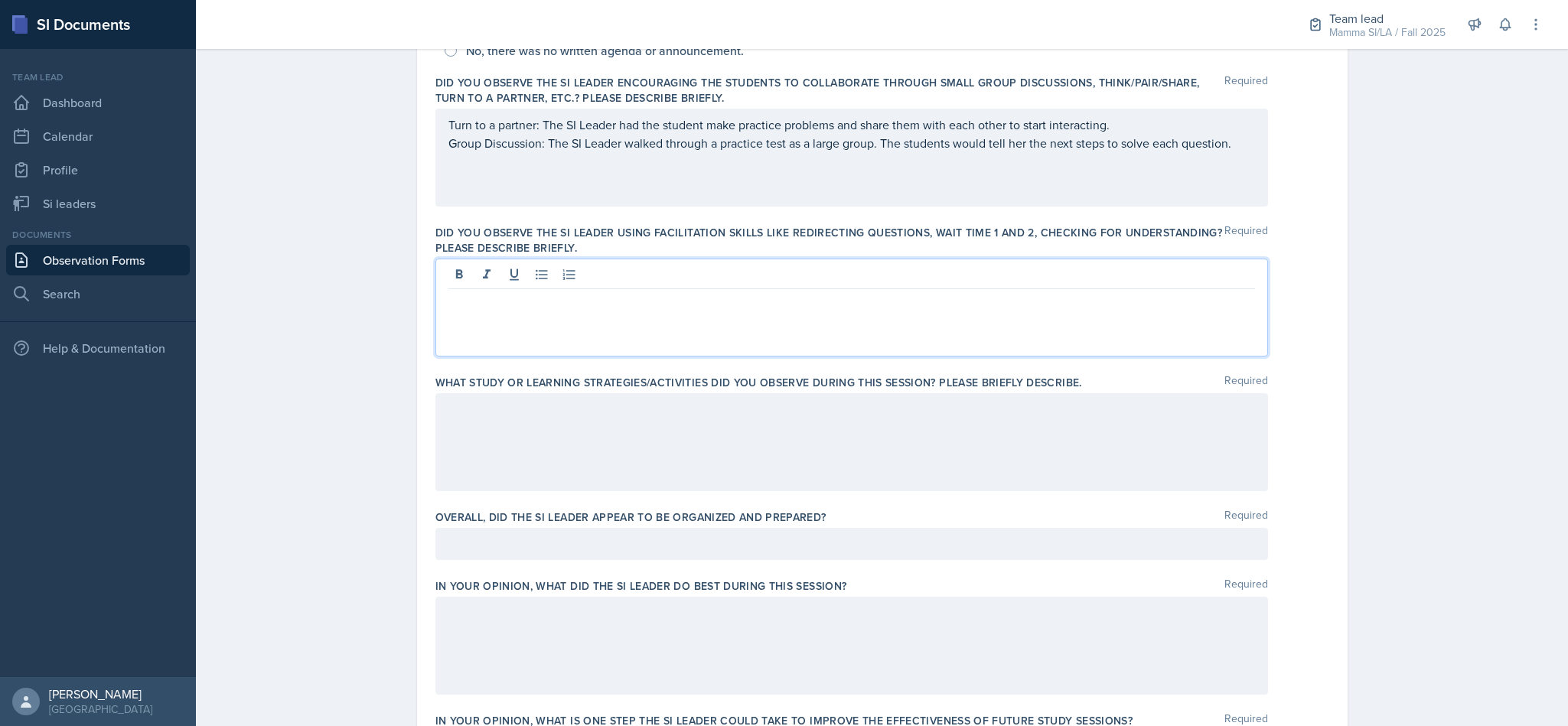
click at [603, 398] on div at bounding box center [851, 442] width 832 height 98
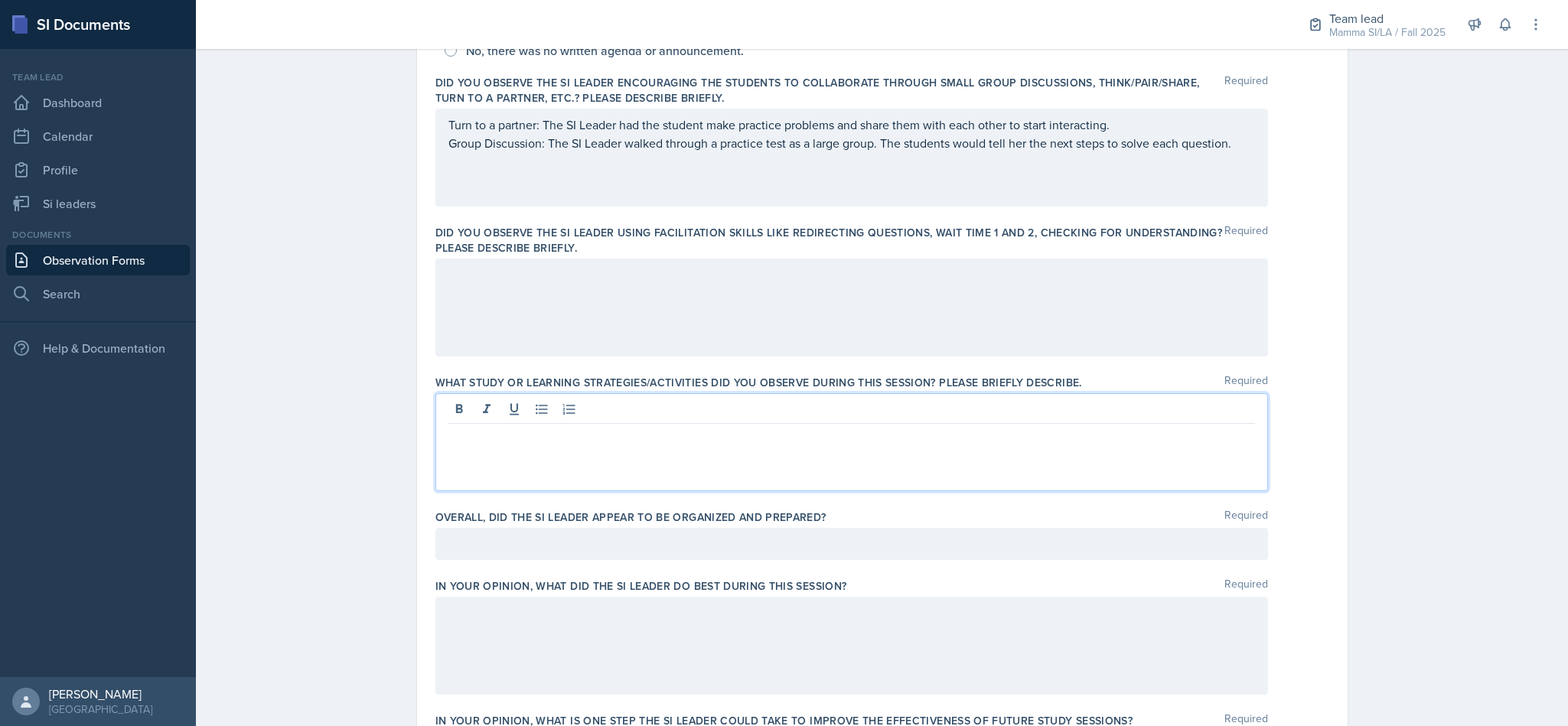
scroll to position [463, 0]
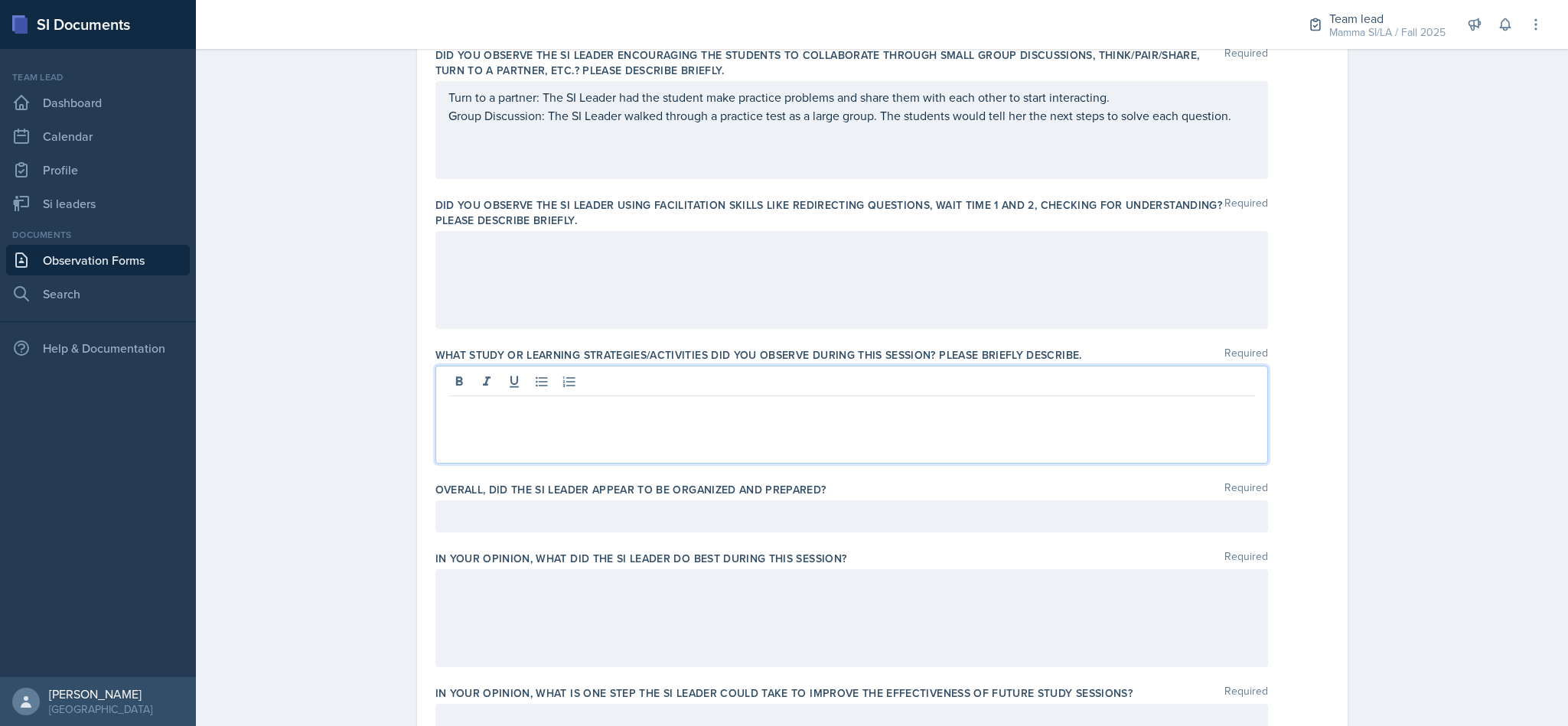
click at [973, 439] on div at bounding box center [851, 415] width 832 height 98
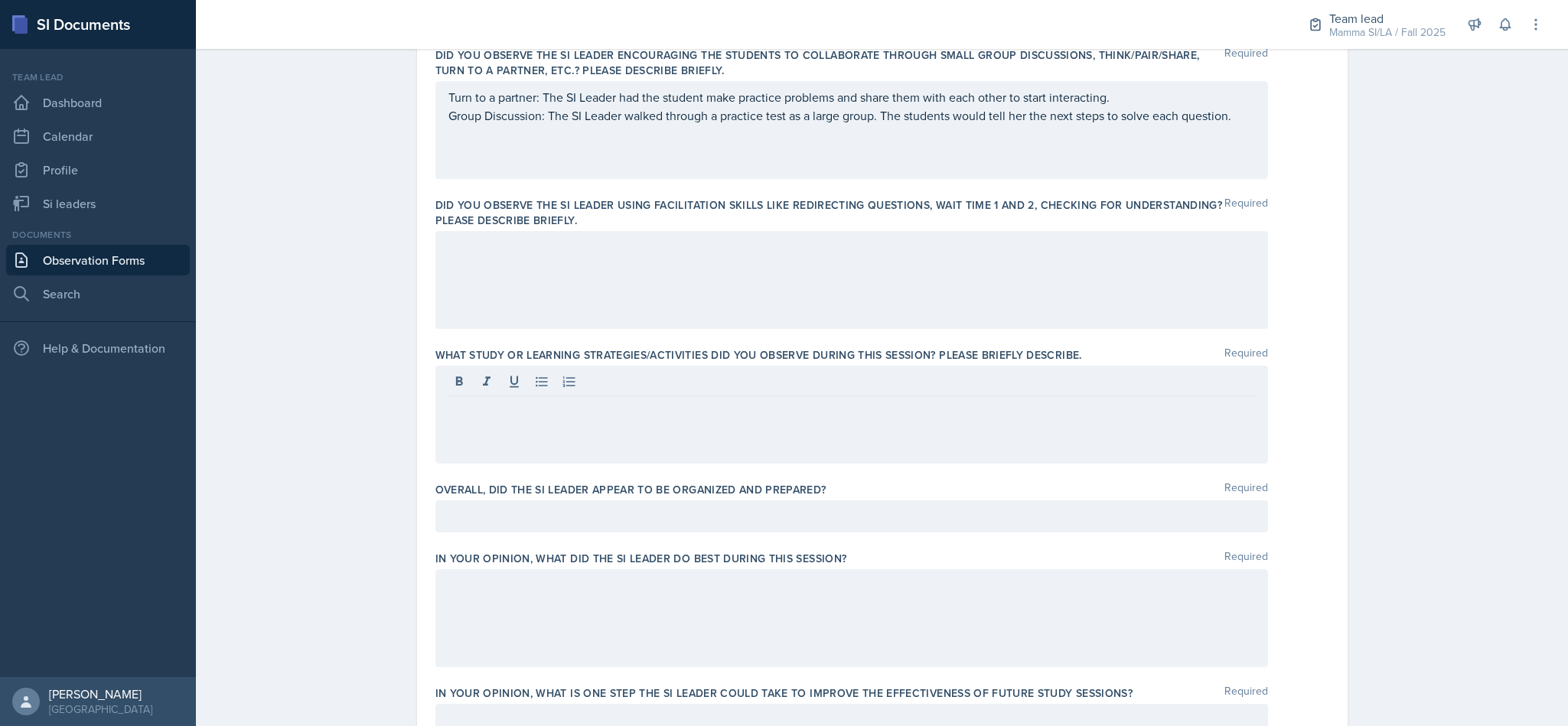
click at [680, 433] on div at bounding box center [851, 415] width 832 height 98
click at [471, 427] on div at bounding box center [851, 415] width 832 height 98
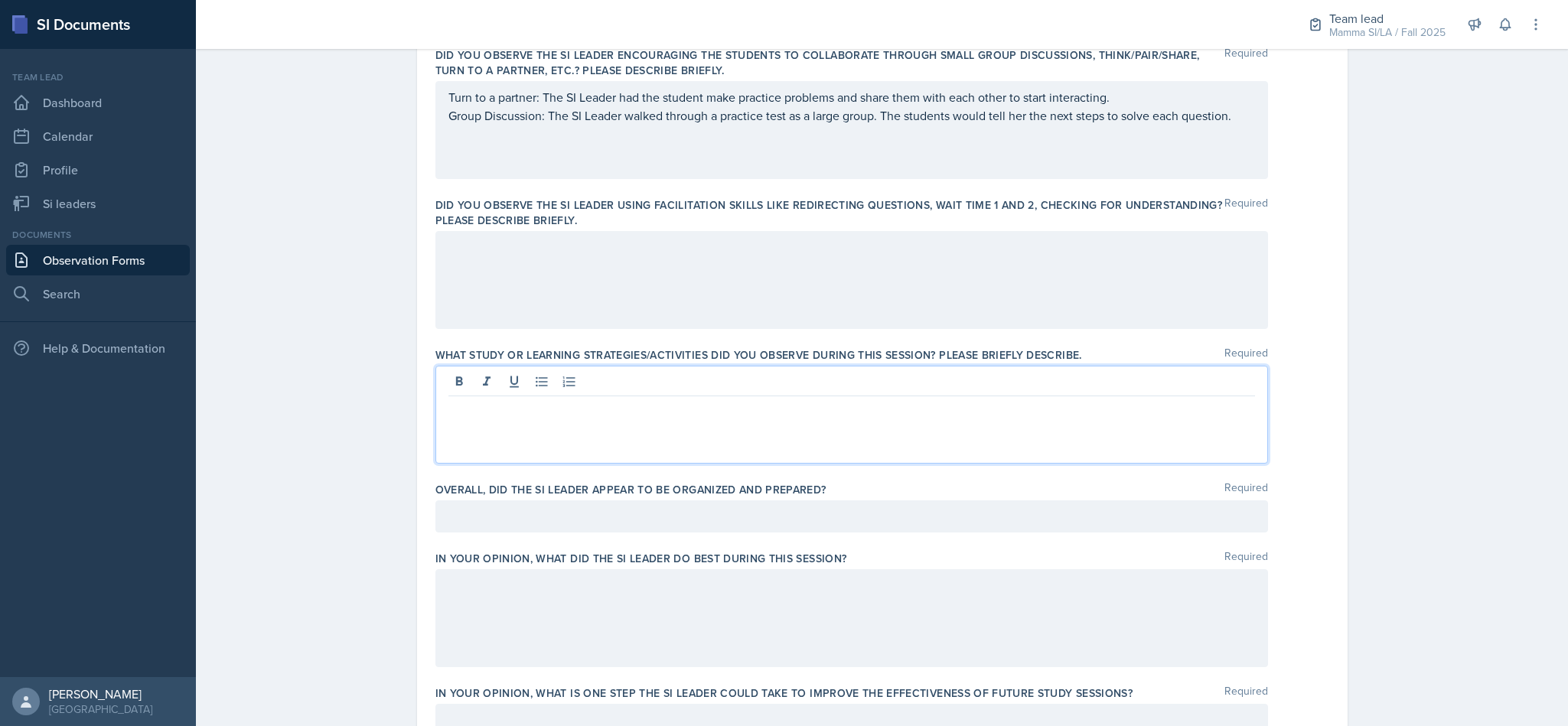
click at [505, 429] on div at bounding box center [851, 415] width 832 height 98
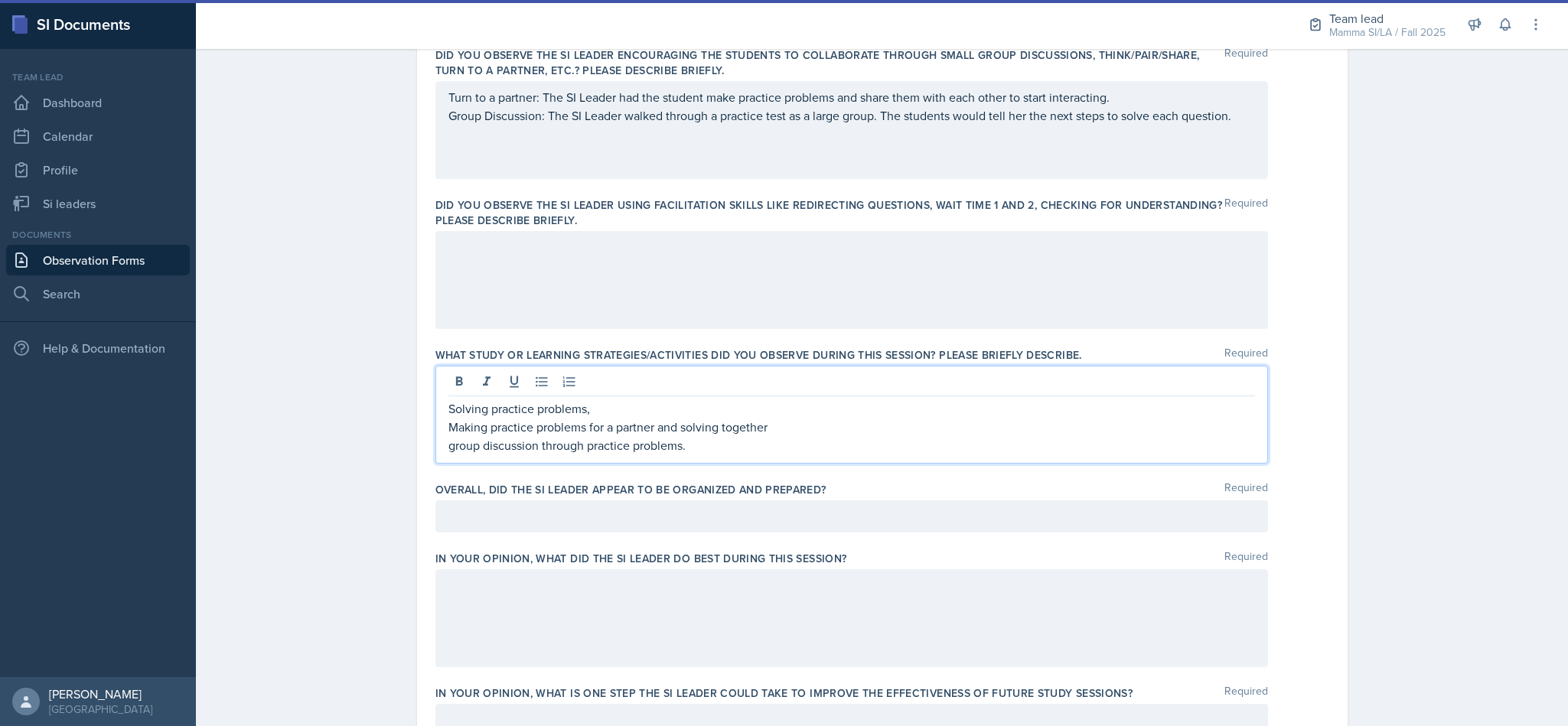
click at [691, 524] on div at bounding box center [851, 516] width 832 height 32
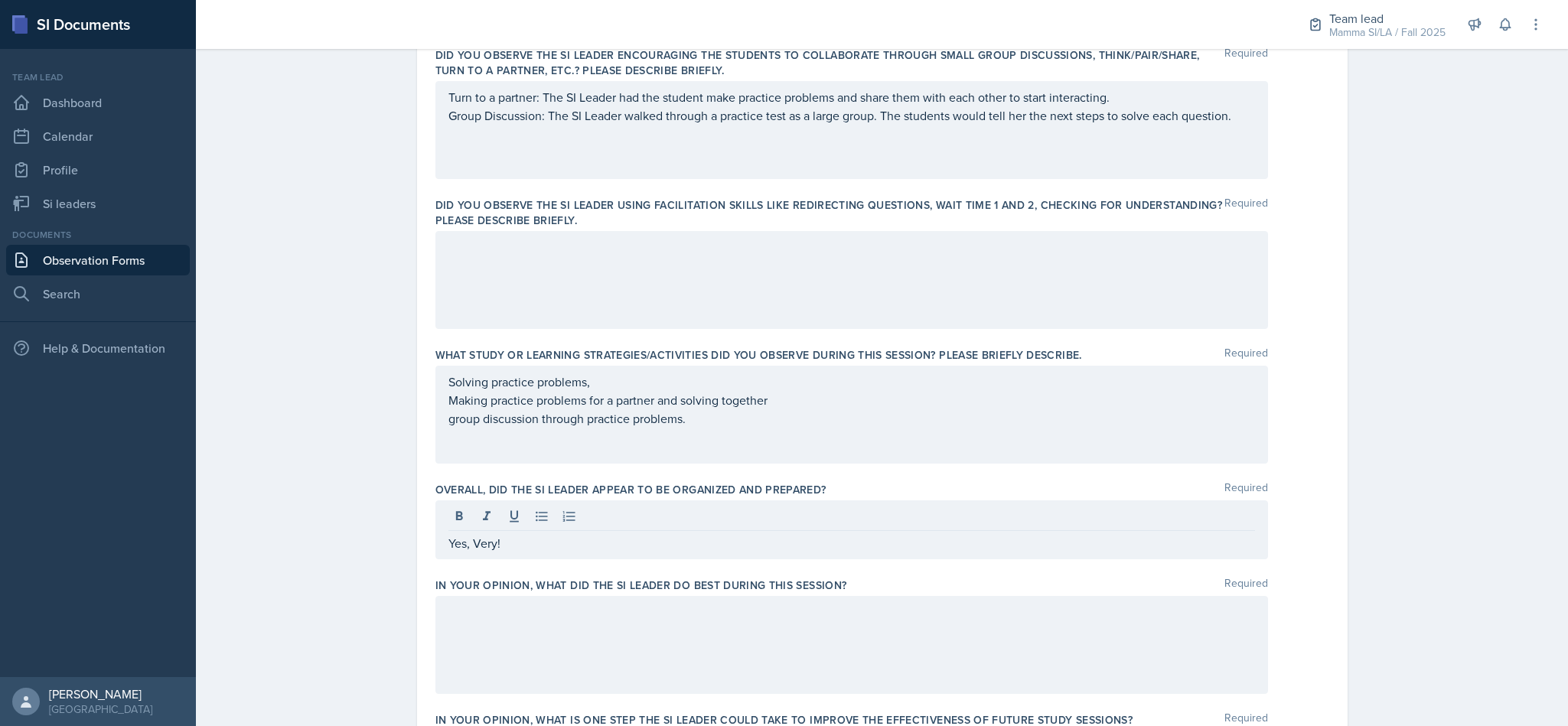
click at [553, 273] on div at bounding box center [851, 280] width 832 height 98
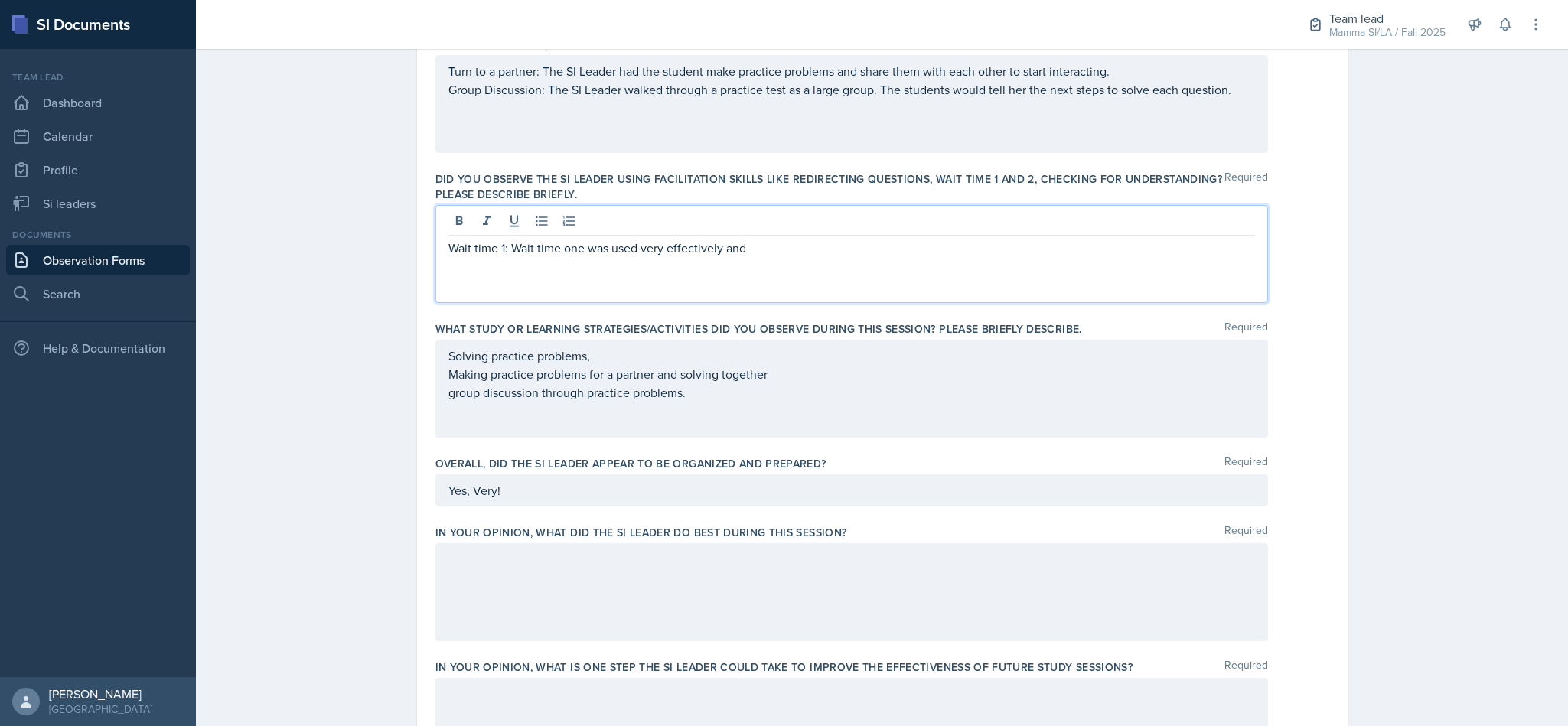
click at [765, 247] on p "Wait time 1: Wait time one was used very effectively and" at bounding box center [851, 248] width 807 height 19
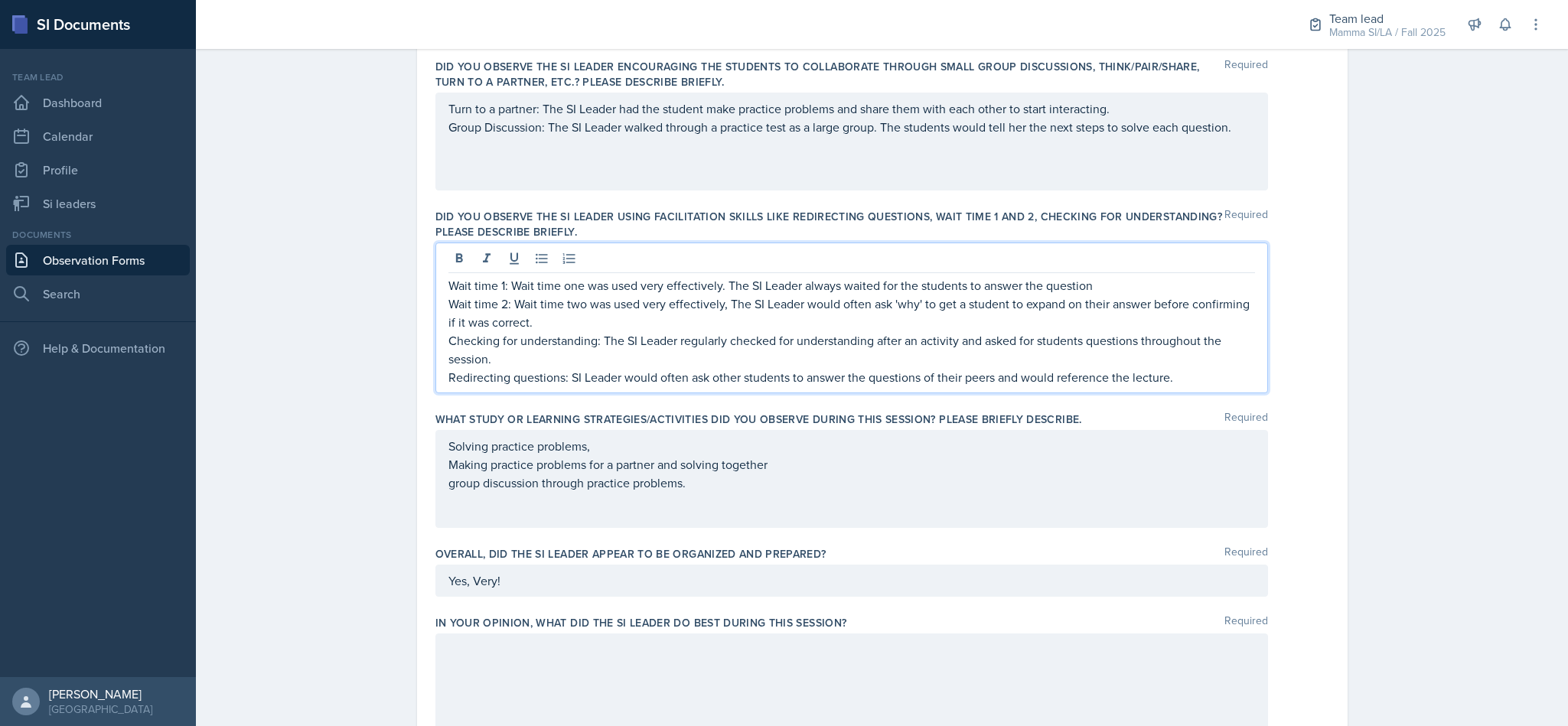
scroll to position [566, 0]
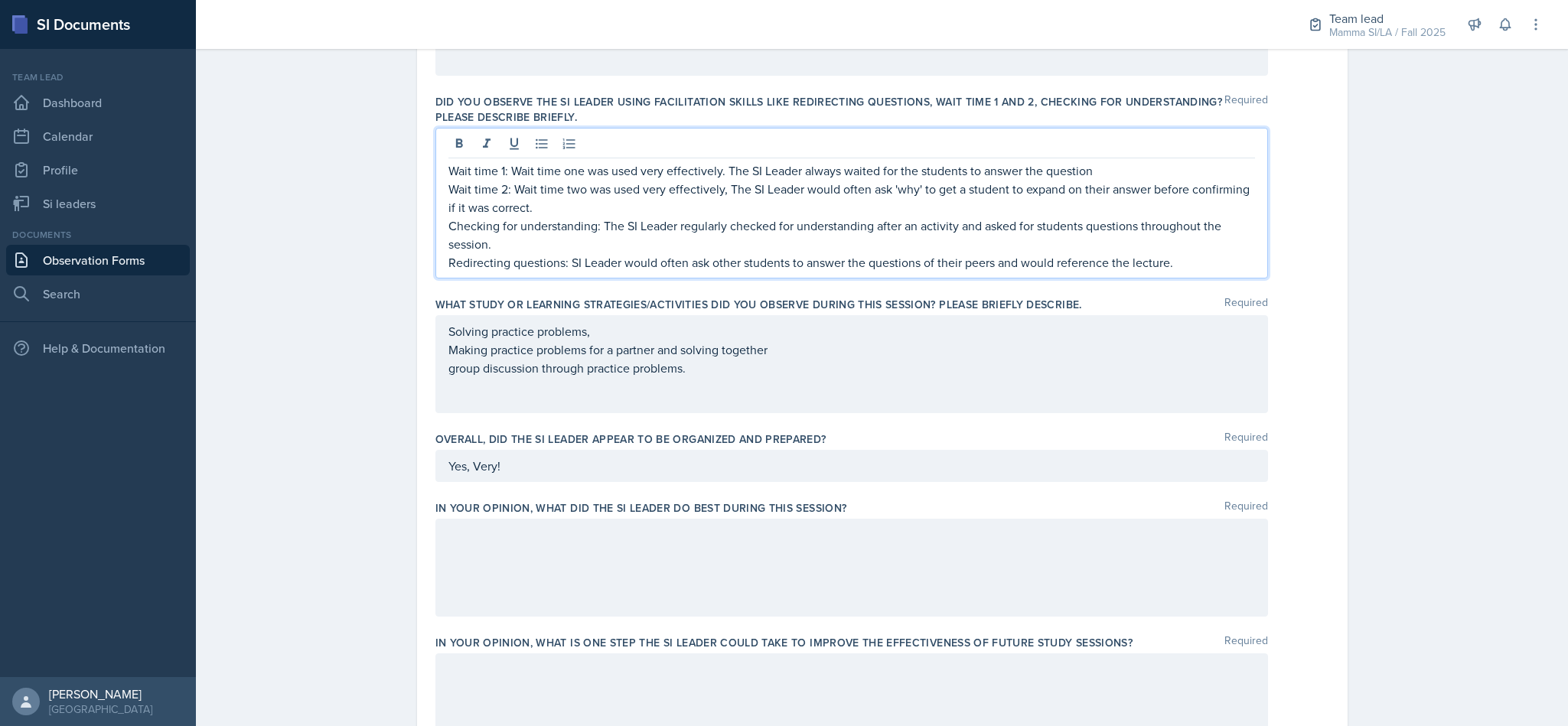
click at [703, 477] on div "Yes, Very!" at bounding box center [851, 466] width 832 height 32
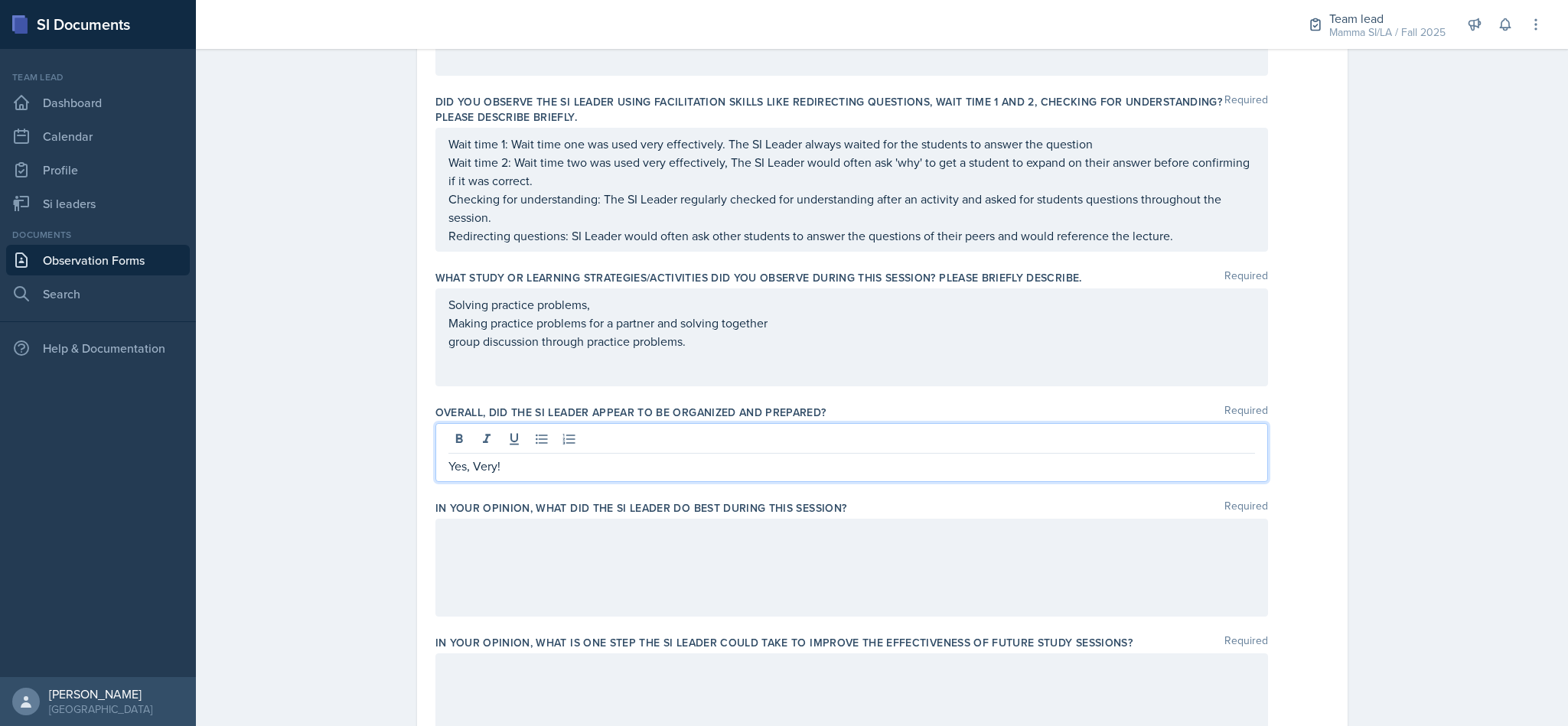
scroll to position [593, 0]
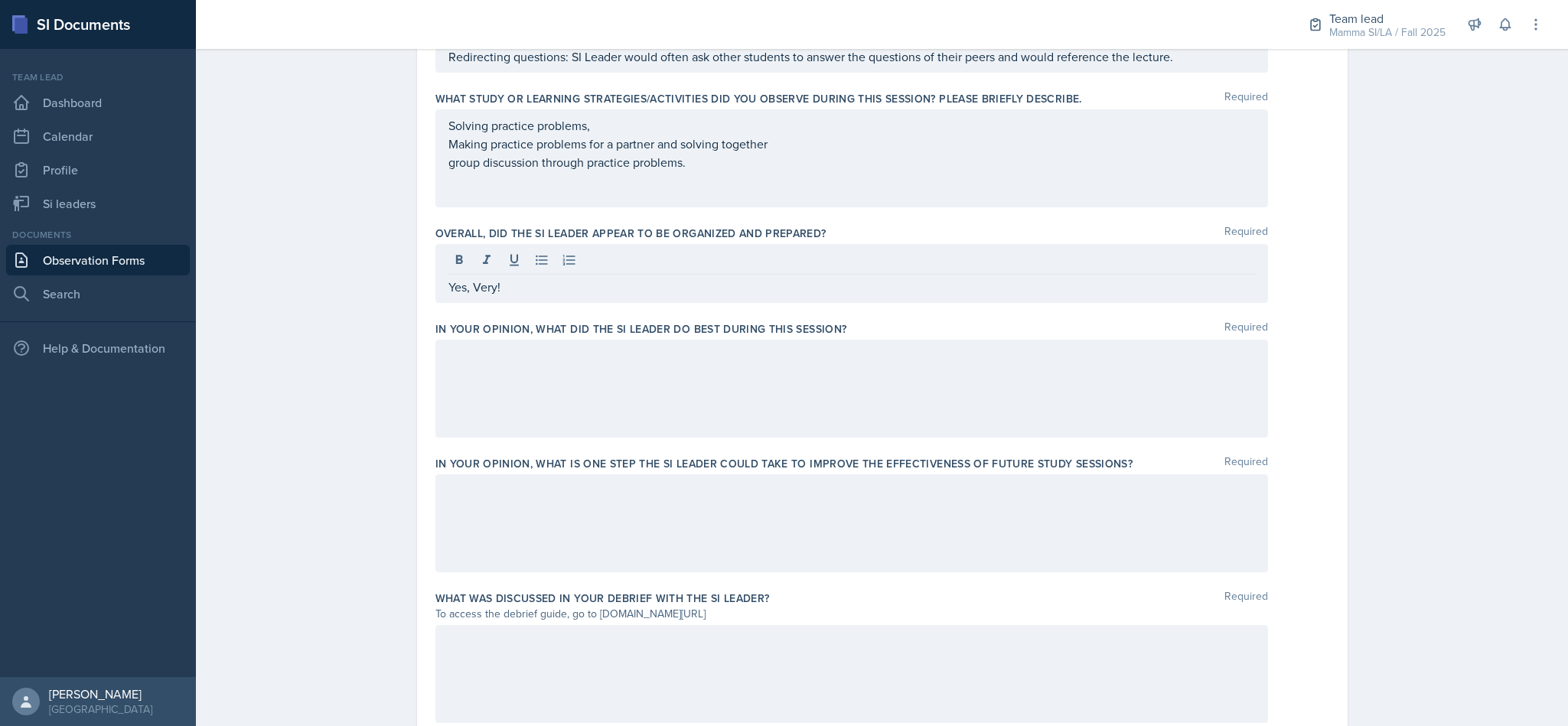
click at [660, 416] on div at bounding box center [851, 388] width 832 height 98
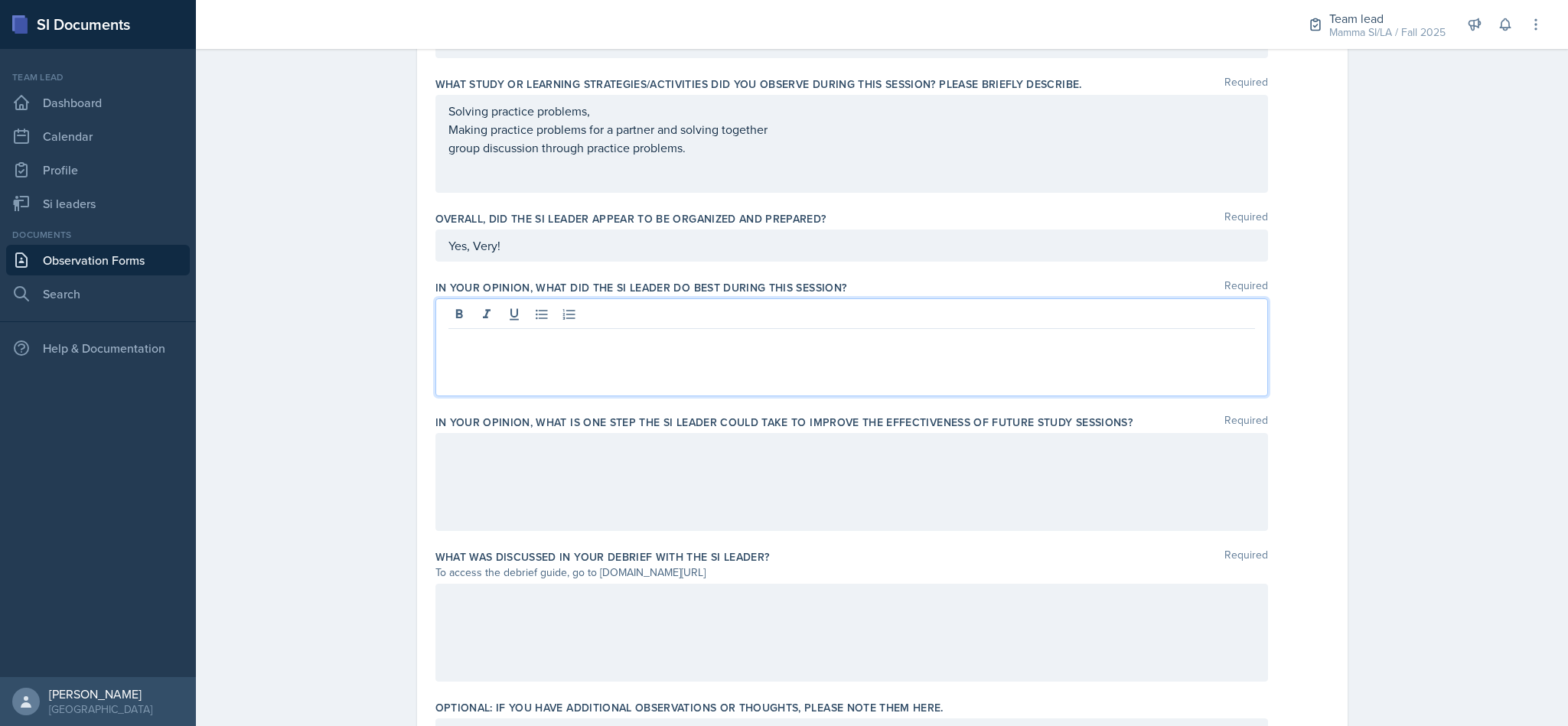
scroll to position [607, 0]
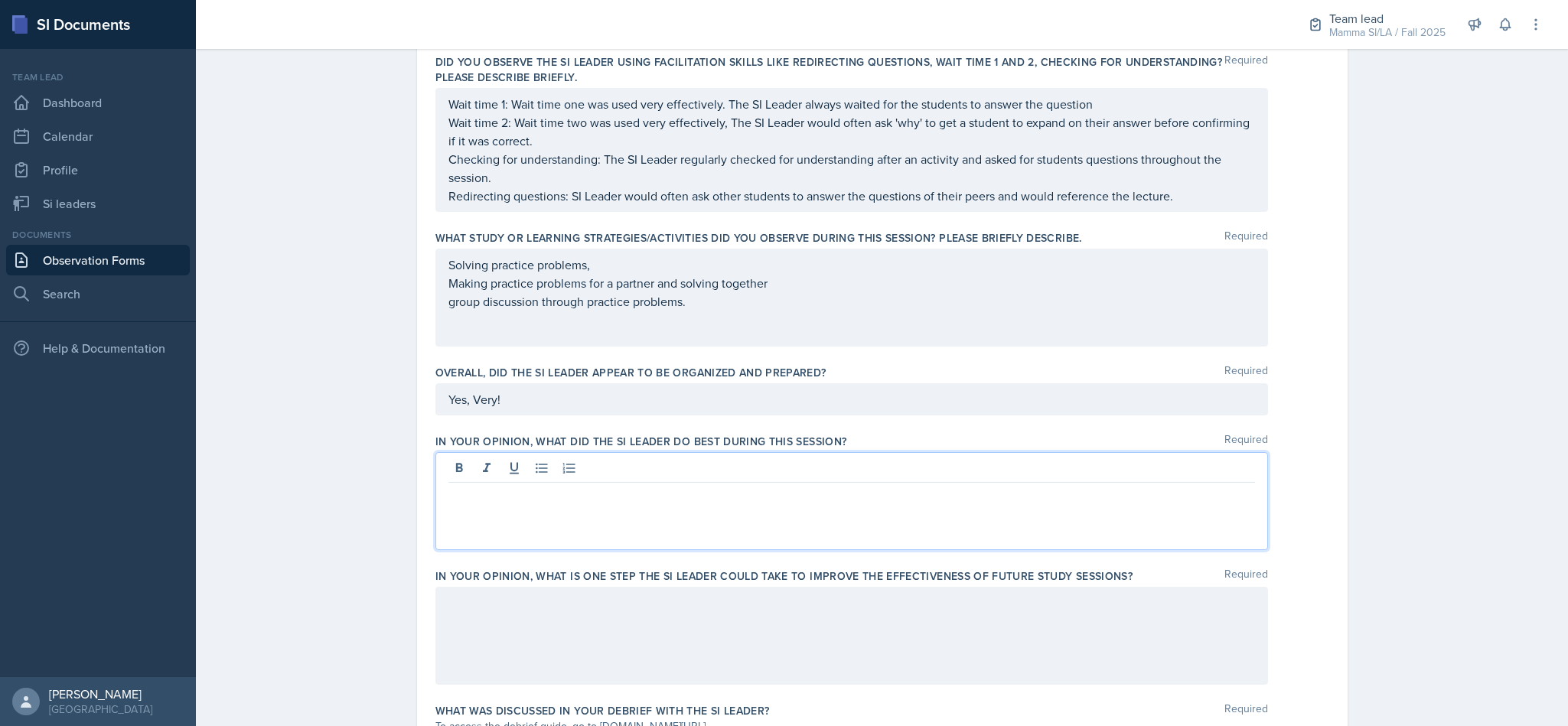
click at [517, 498] on p at bounding box center [851, 495] width 807 height 19
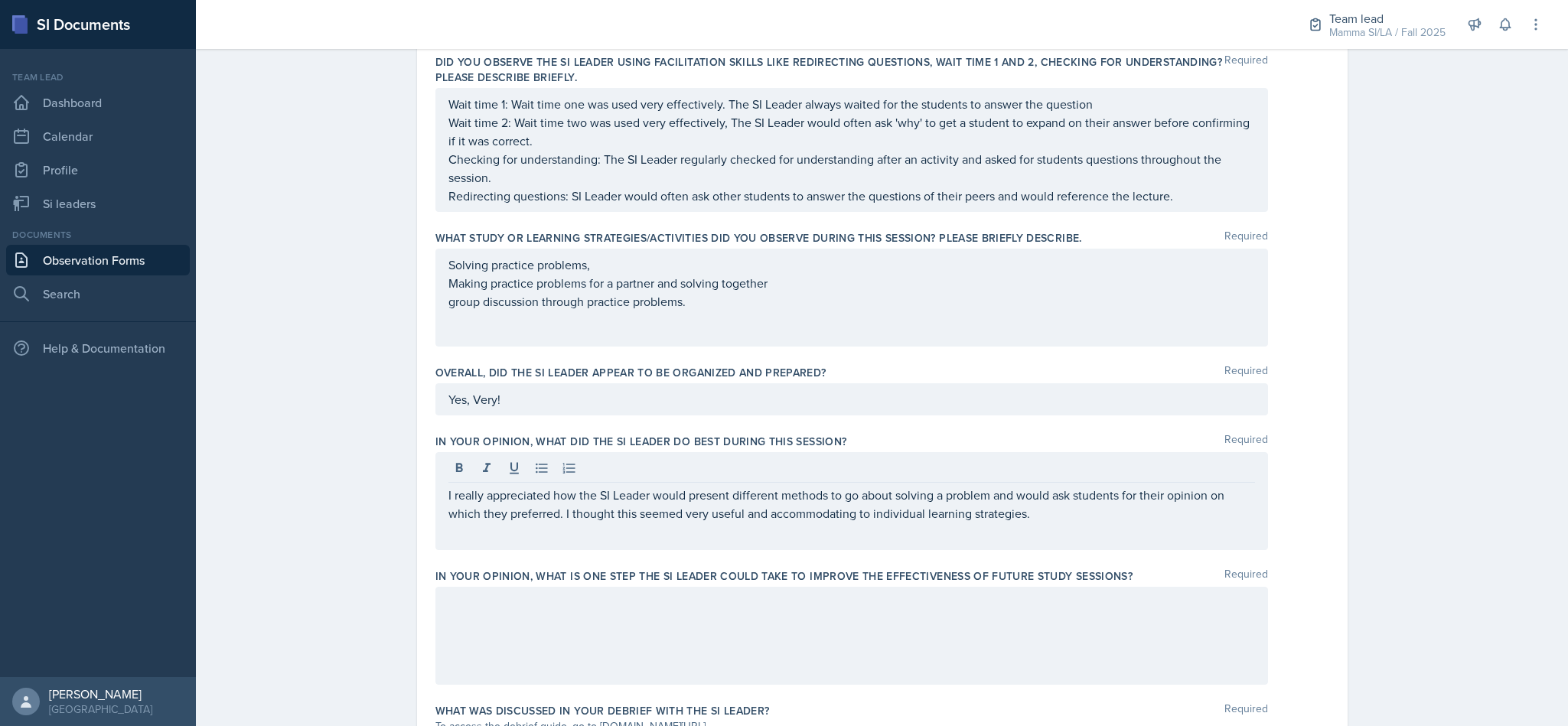
click at [671, 636] on div at bounding box center [851, 636] width 832 height 98
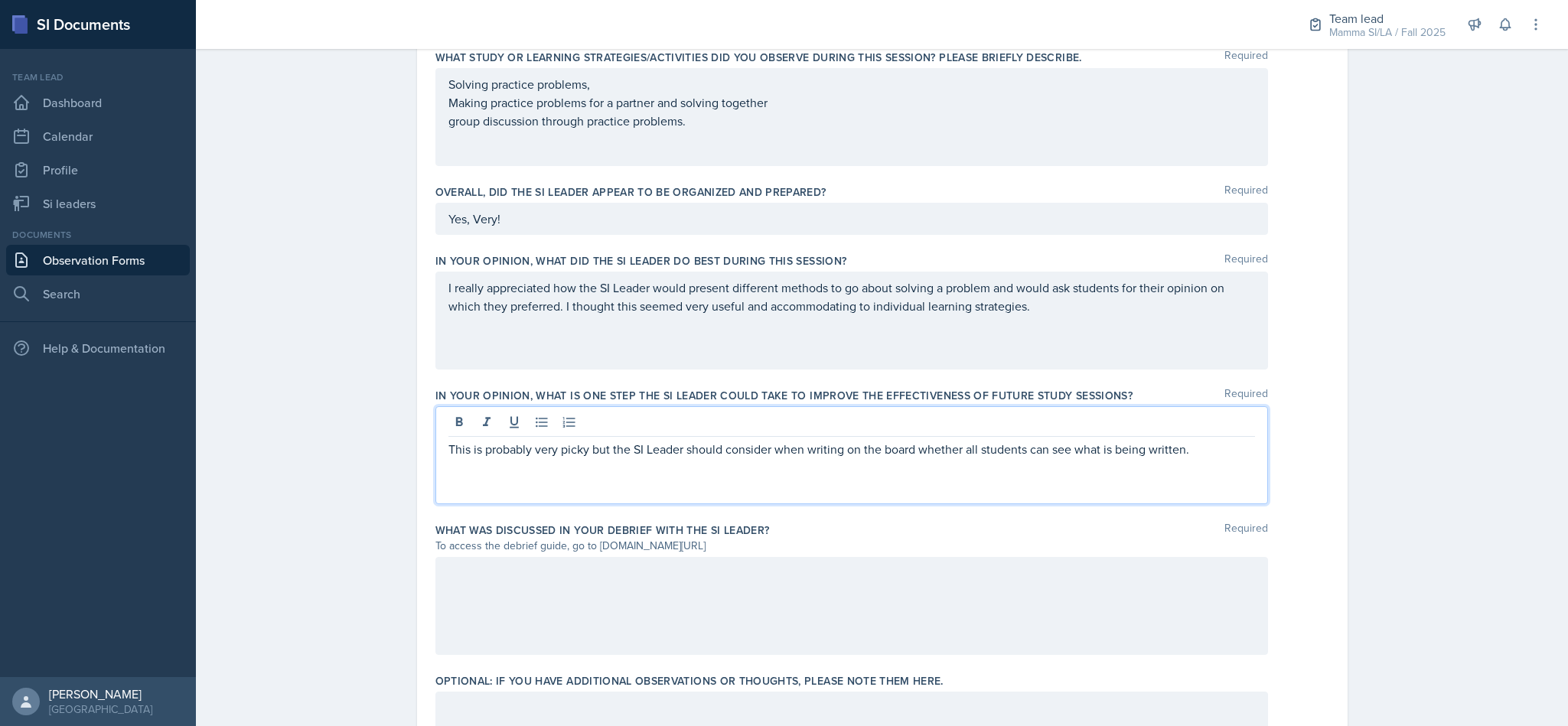
scroll to position [902, 0]
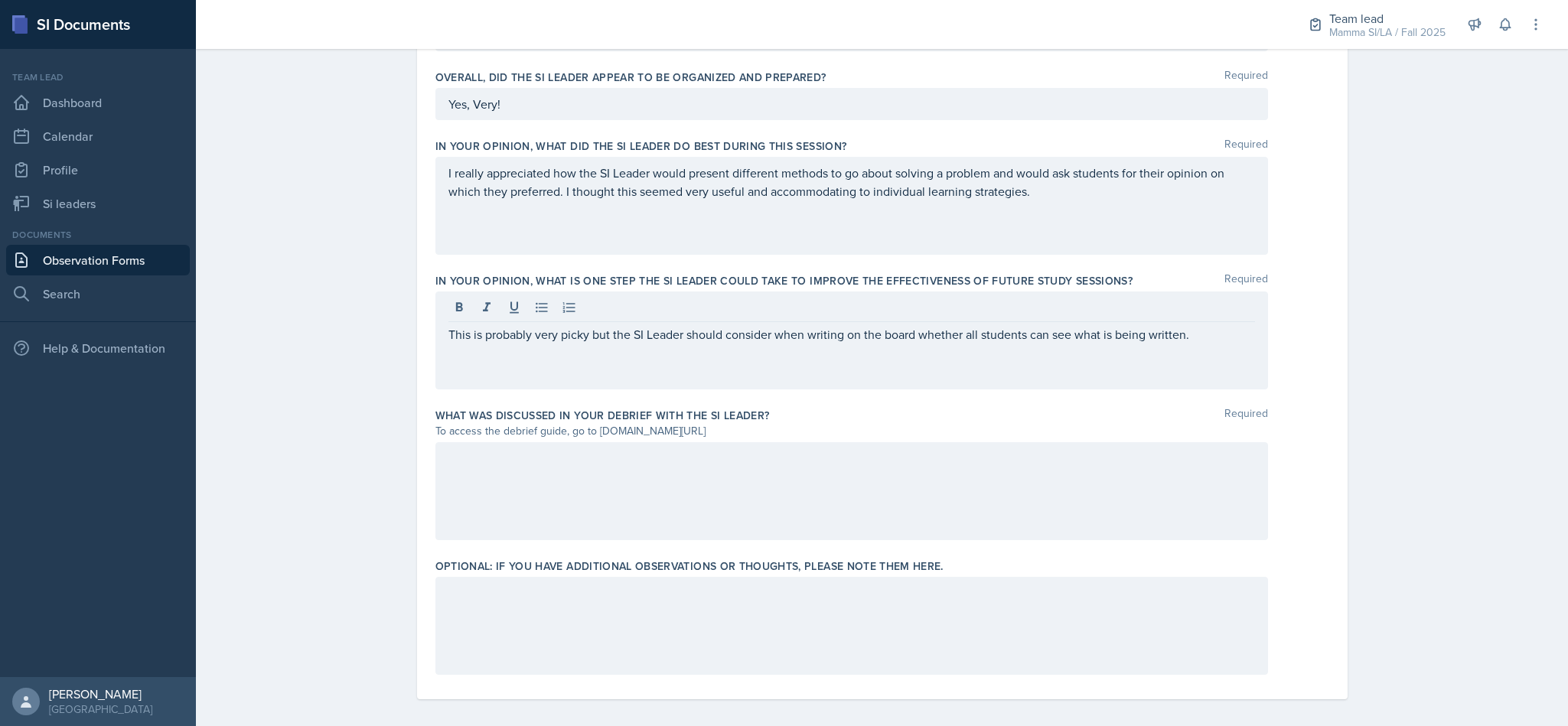
click at [680, 480] on div at bounding box center [851, 491] width 832 height 98
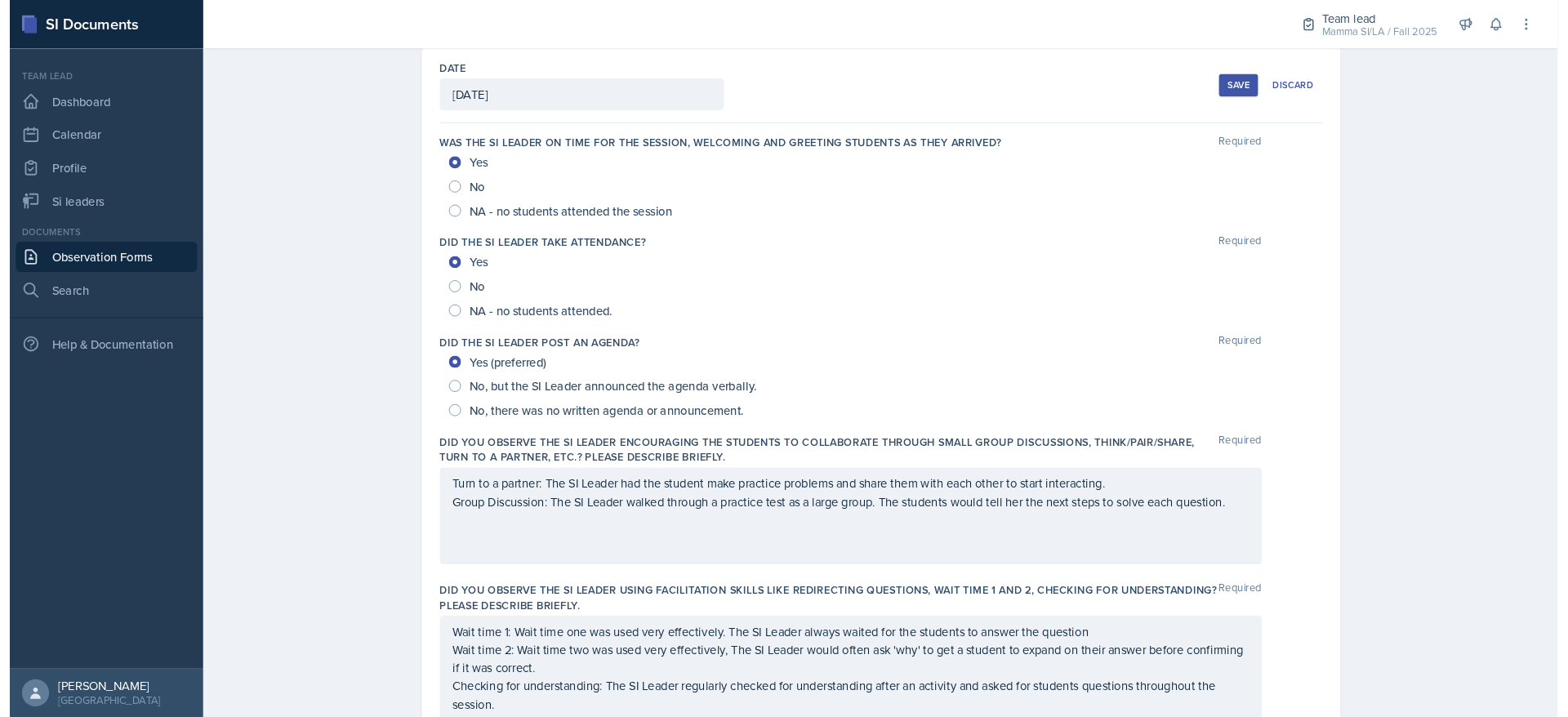
scroll to position [0, 0]
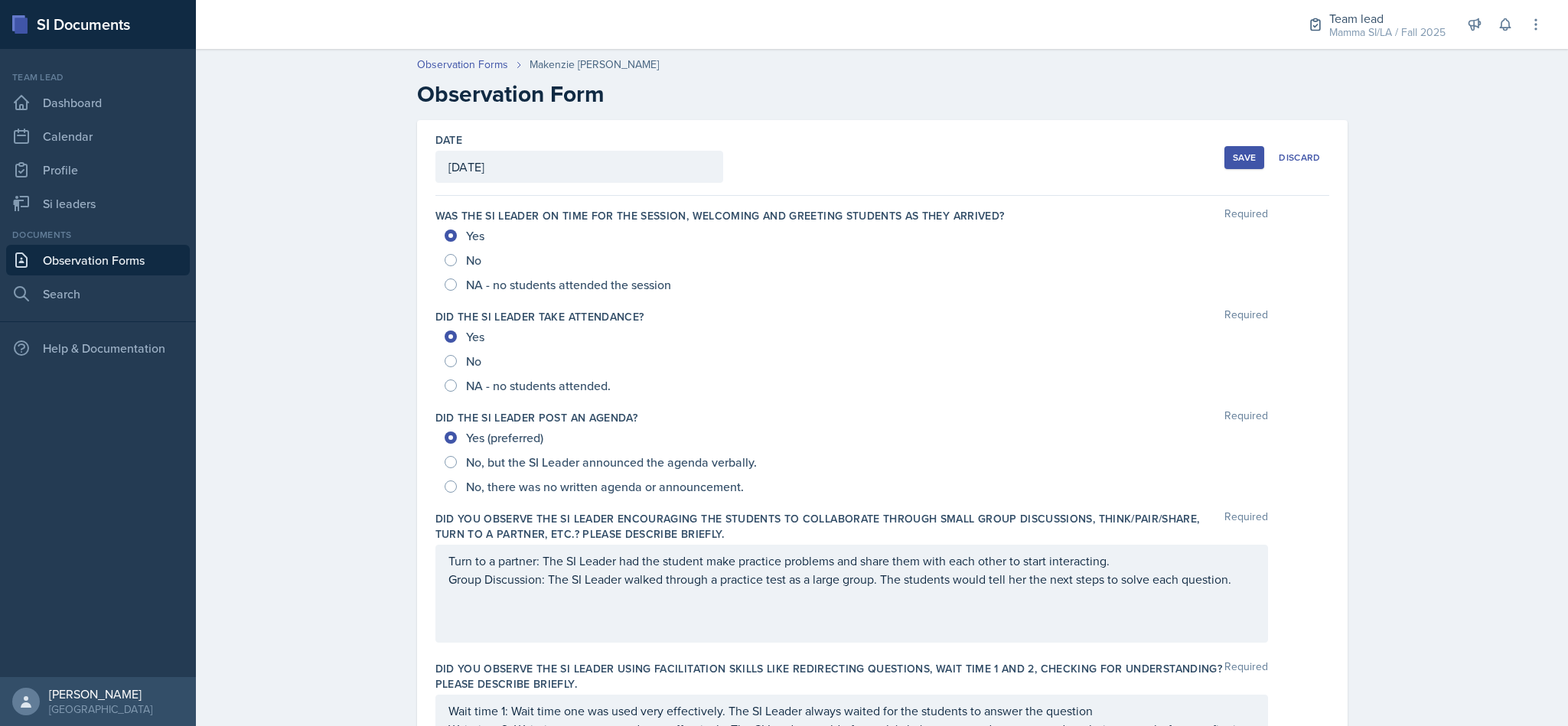
click at [1236, 151] on div "Save" at bounding box center [1244, 157] width 23 height 12
